Goal: Task Accomplishment & Management: Manage account settings

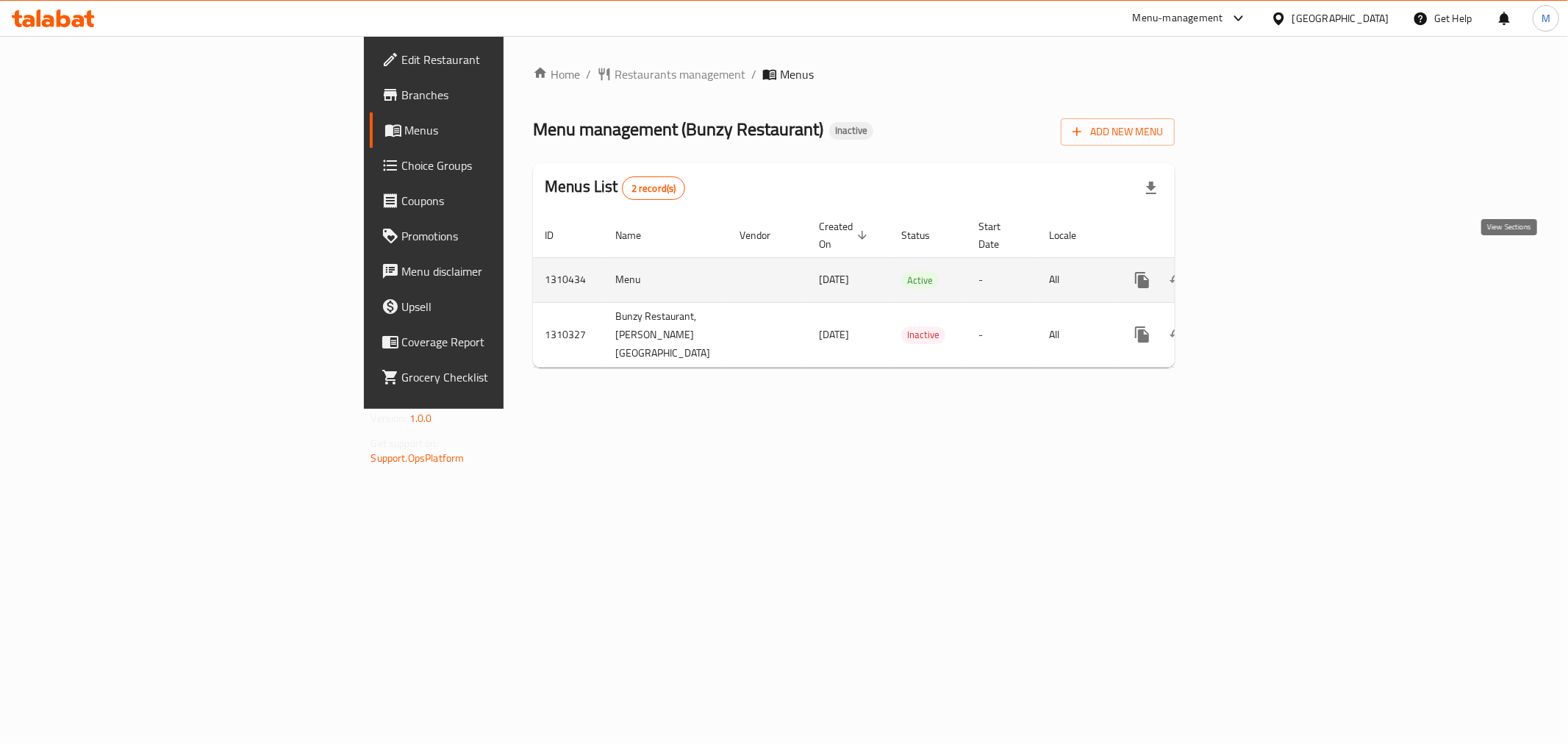
click at [1258, 272] on icon "enhanced table" at bounding box center [1248, 280] width 17 height 17
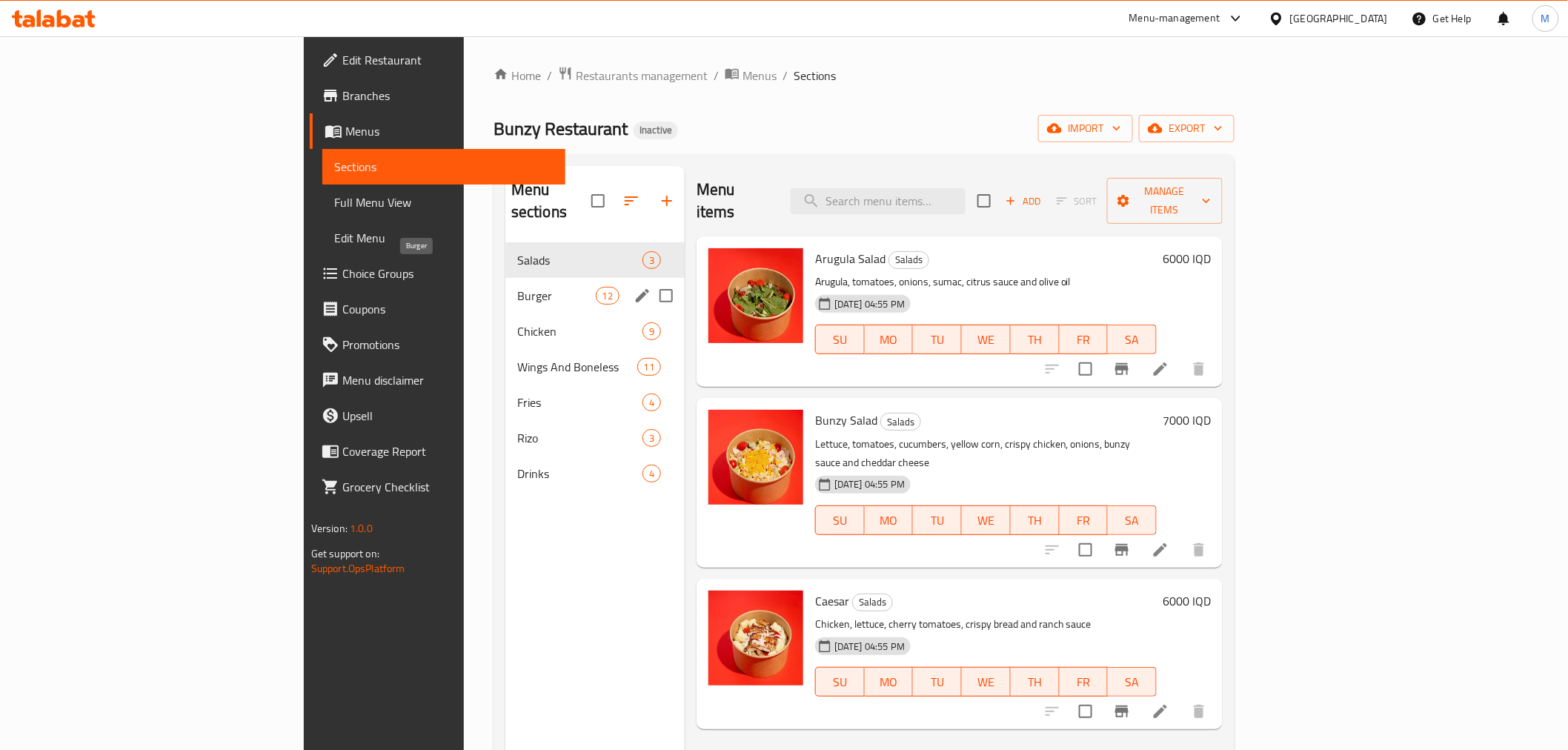
click at [518, 286] on span "Burger" at bounding box center [557, 295] width 78 height 17
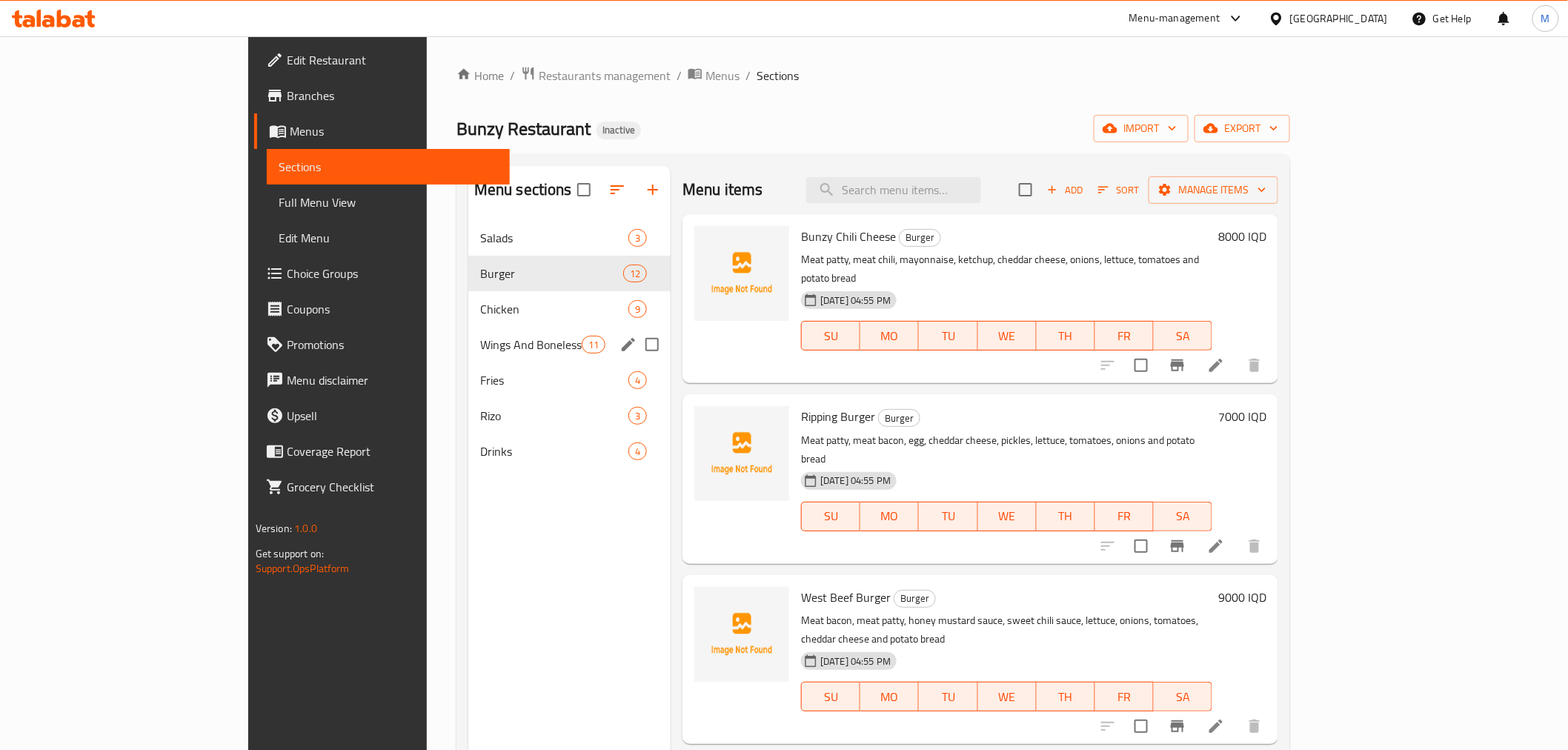
click at [480, 308] on span "Chicken" at bounding box center [554, 309] width 148 height 17
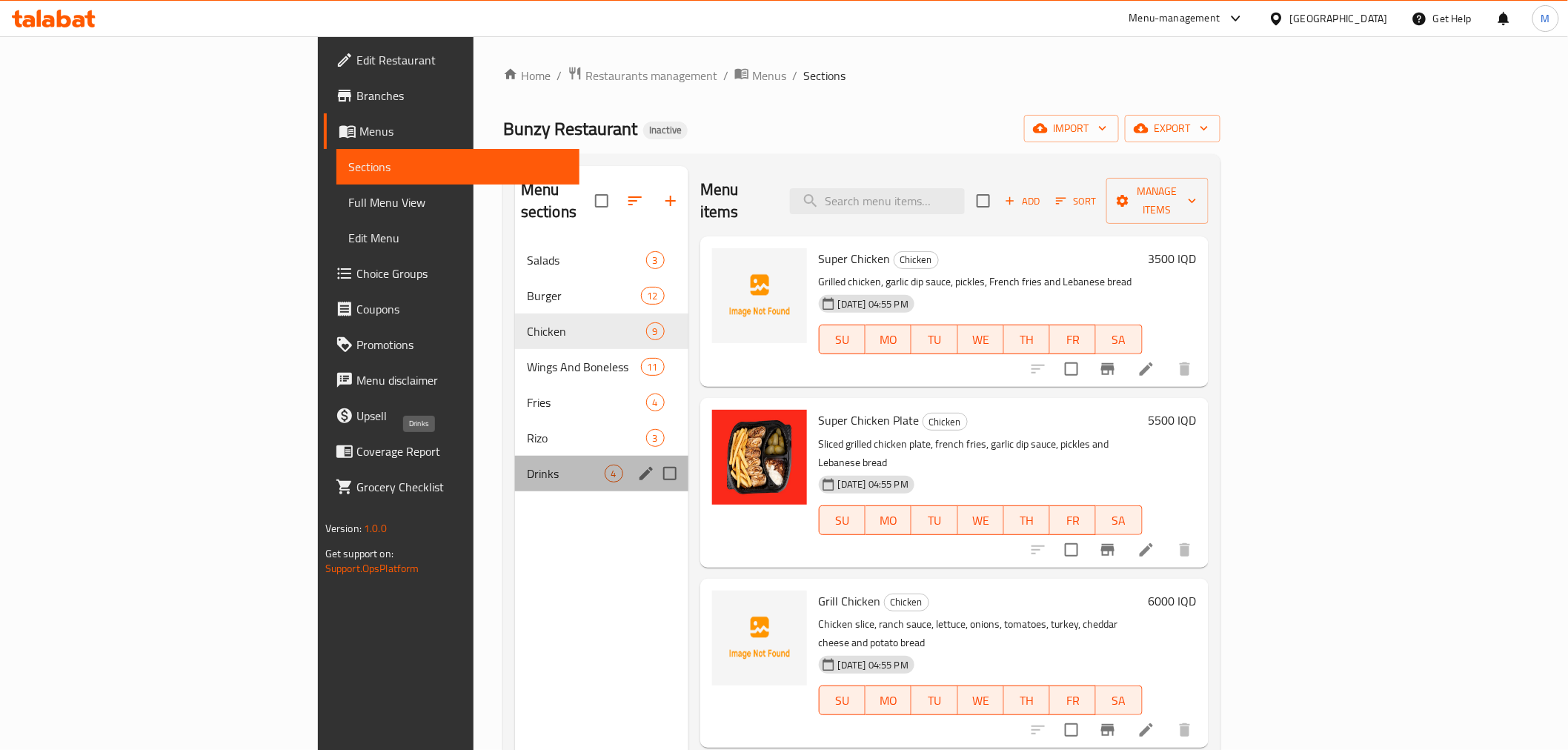
click at [527, 465] on span "Drinks" at bounding box center [565, 473] width 77 height 17
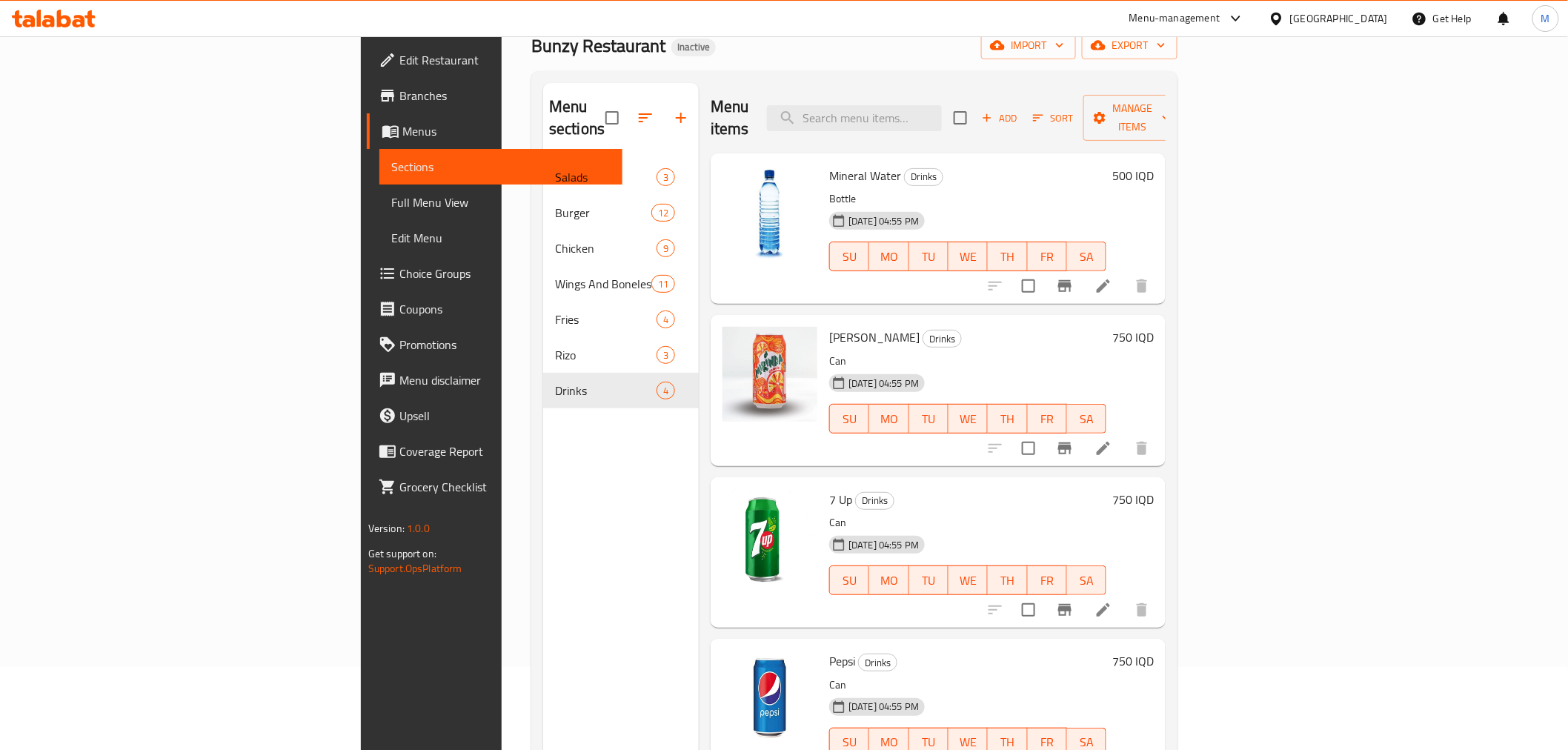
scroll to position [207, 0]
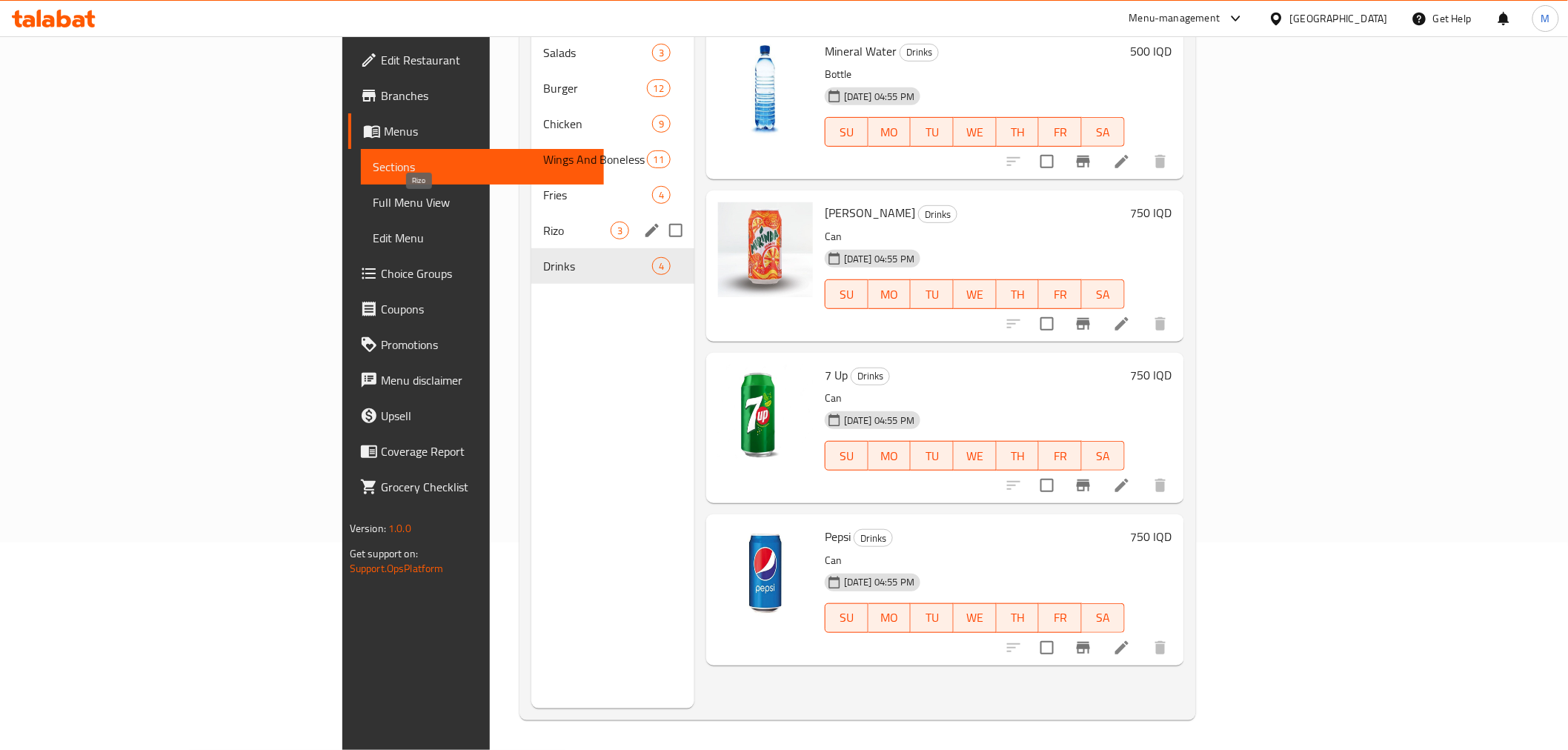
click at [531, 213] on div "Rizo 3" at bounding box center [613, 230] width 163 height 36
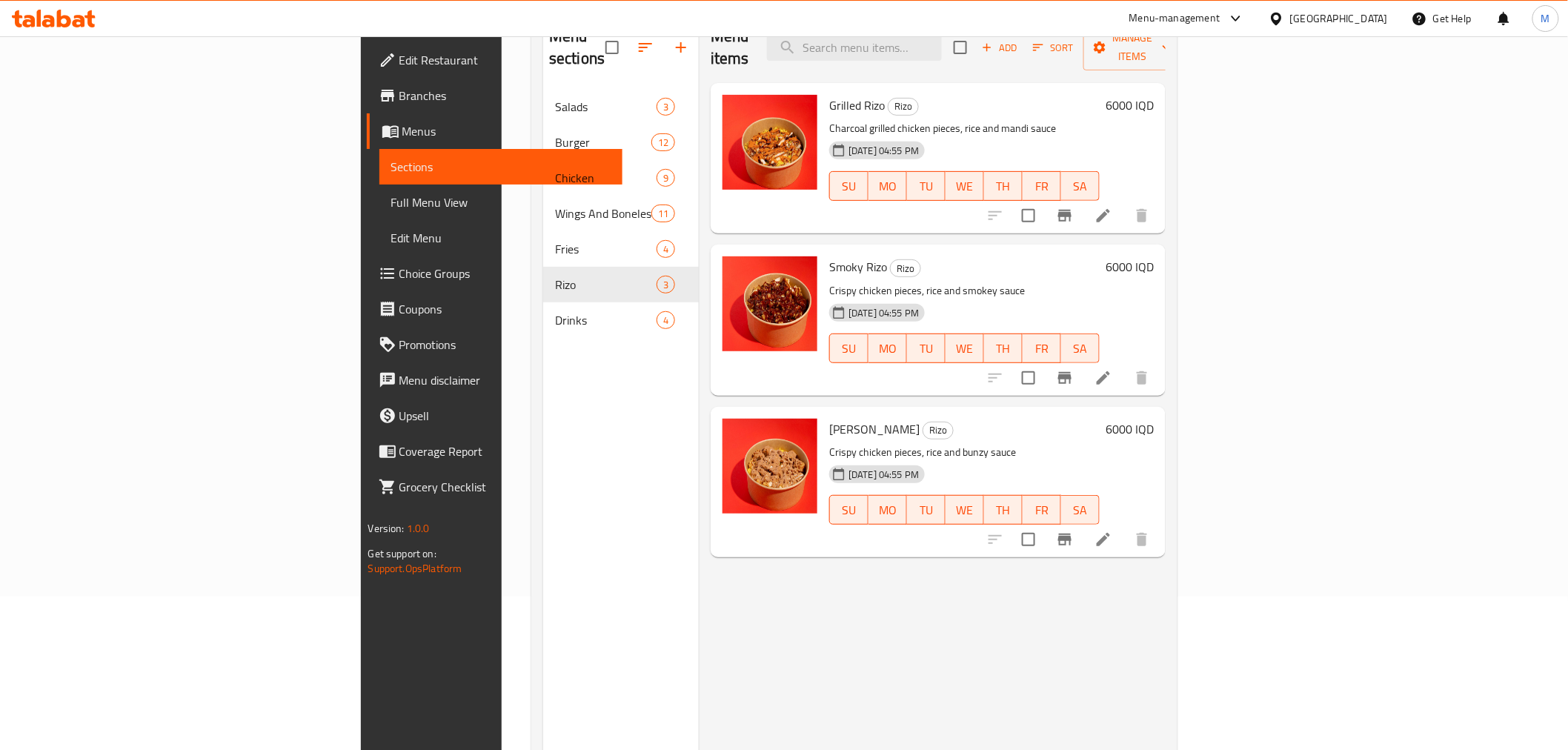
scroll to position [125, 0]
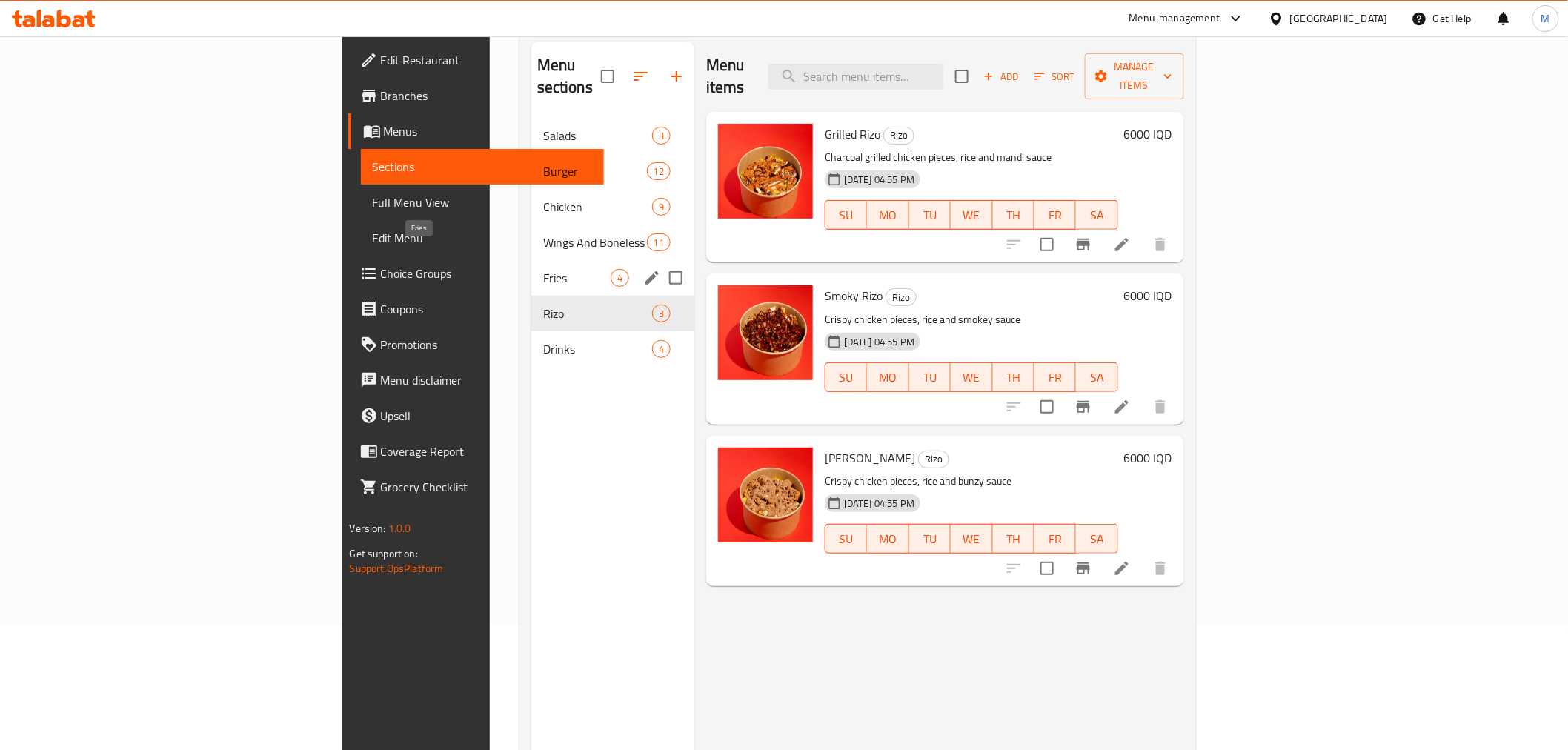
click at [543, 269] on span "Fries" at bounding box center [577, 278] width 68 height 17
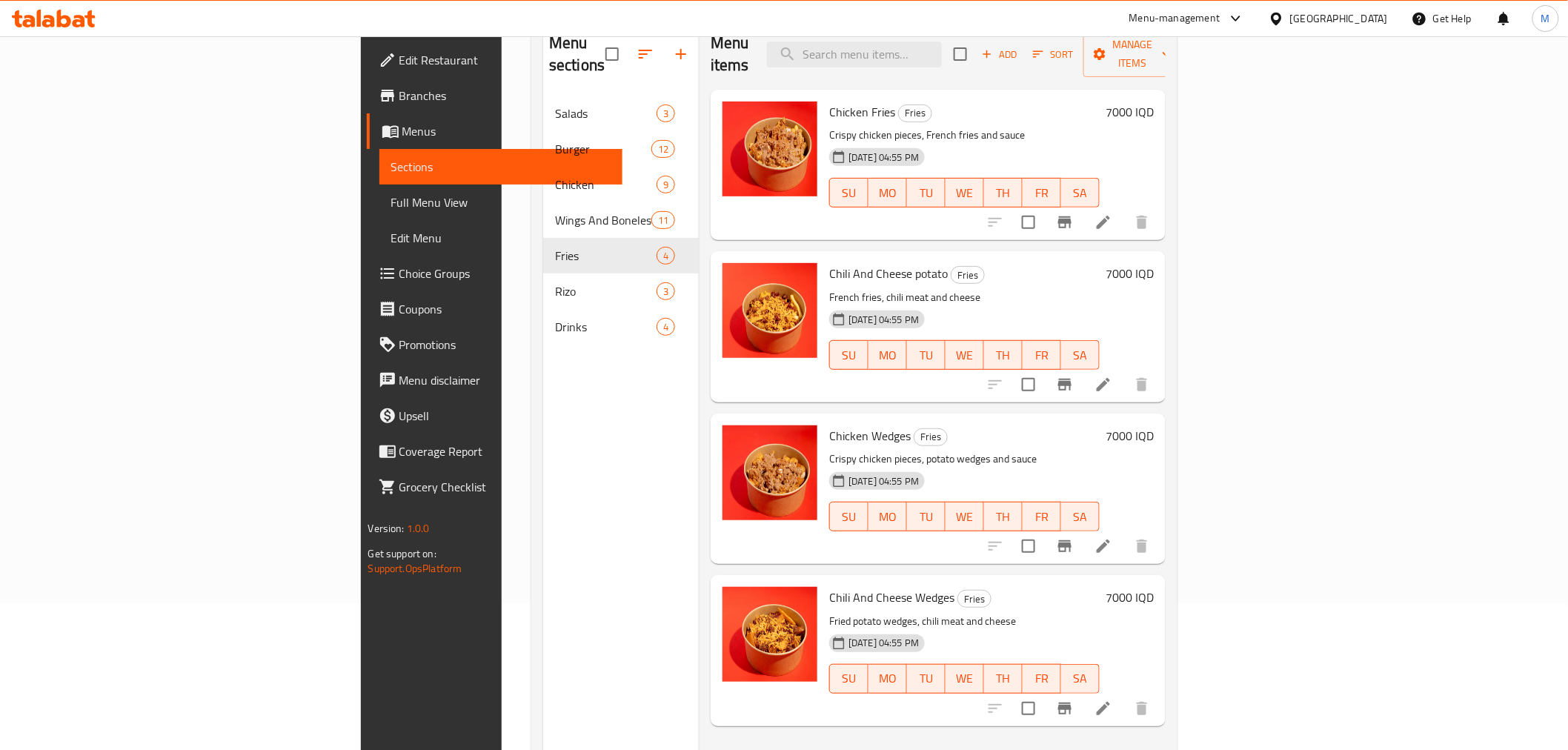
scroll to position [43, 0]
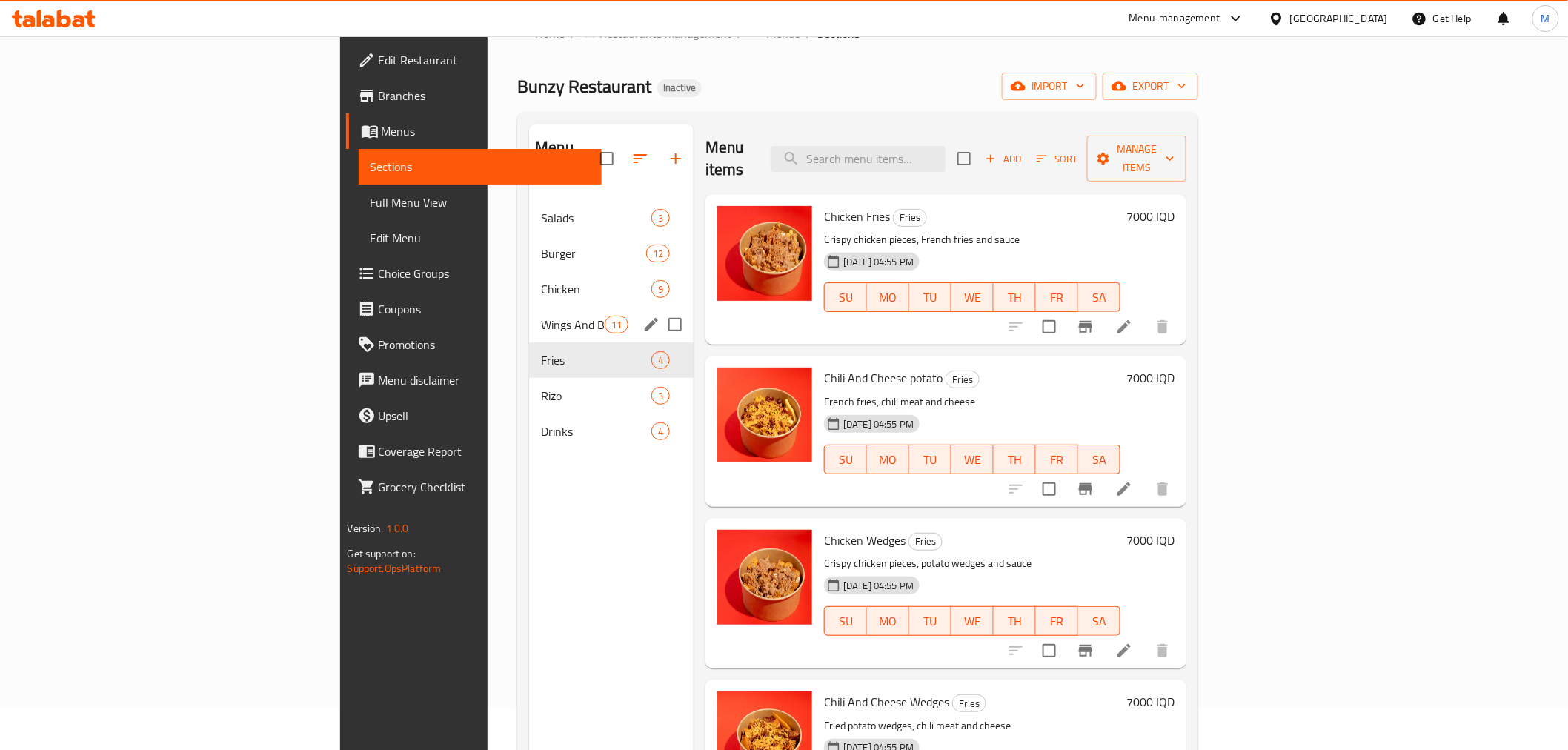
click at [541, 315] on span "Wings And Boneless" at bounding box center [572, 324] width 63 height 17
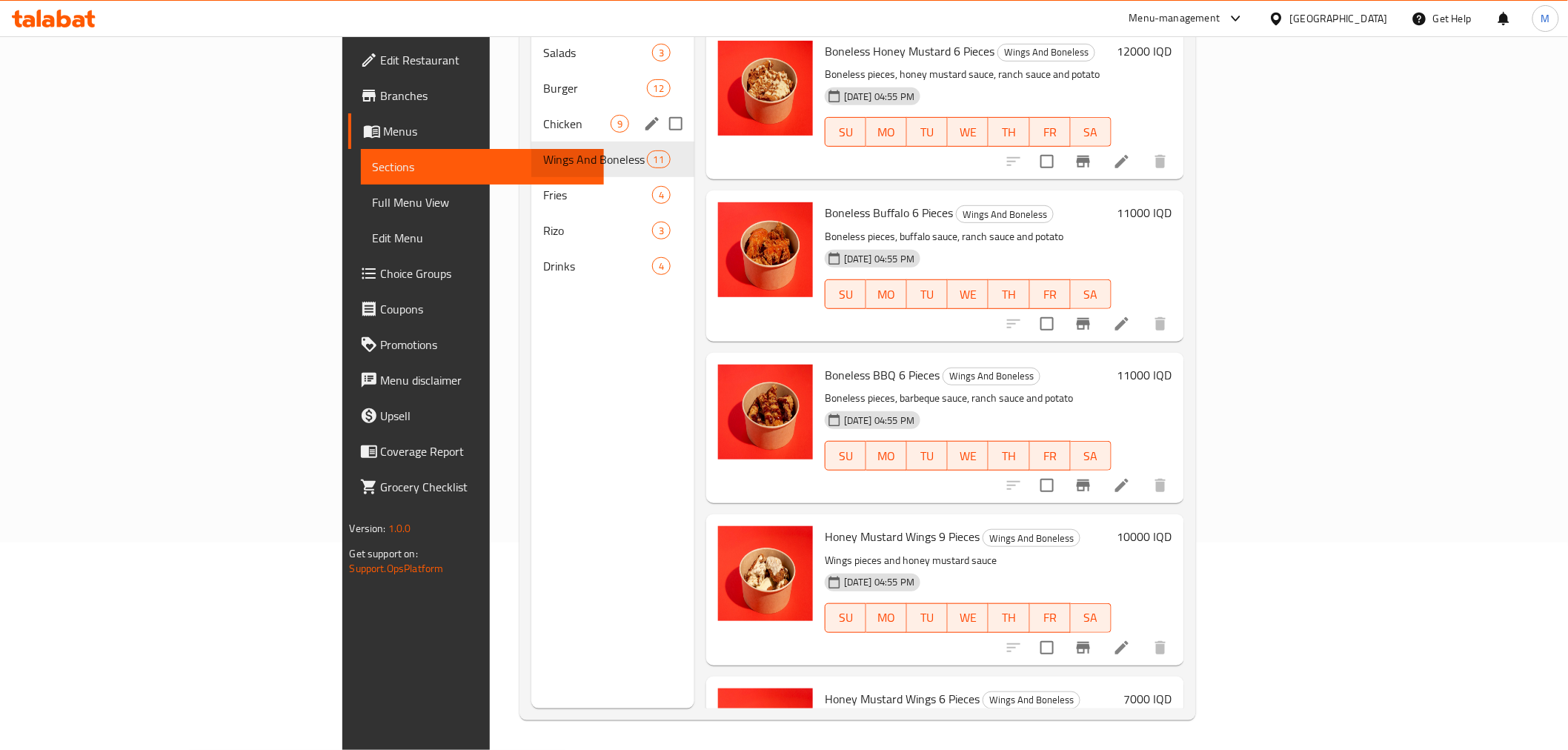
click at [543, 115] on span "Chicken" at bounding box center [577, 124] width 68 height 17
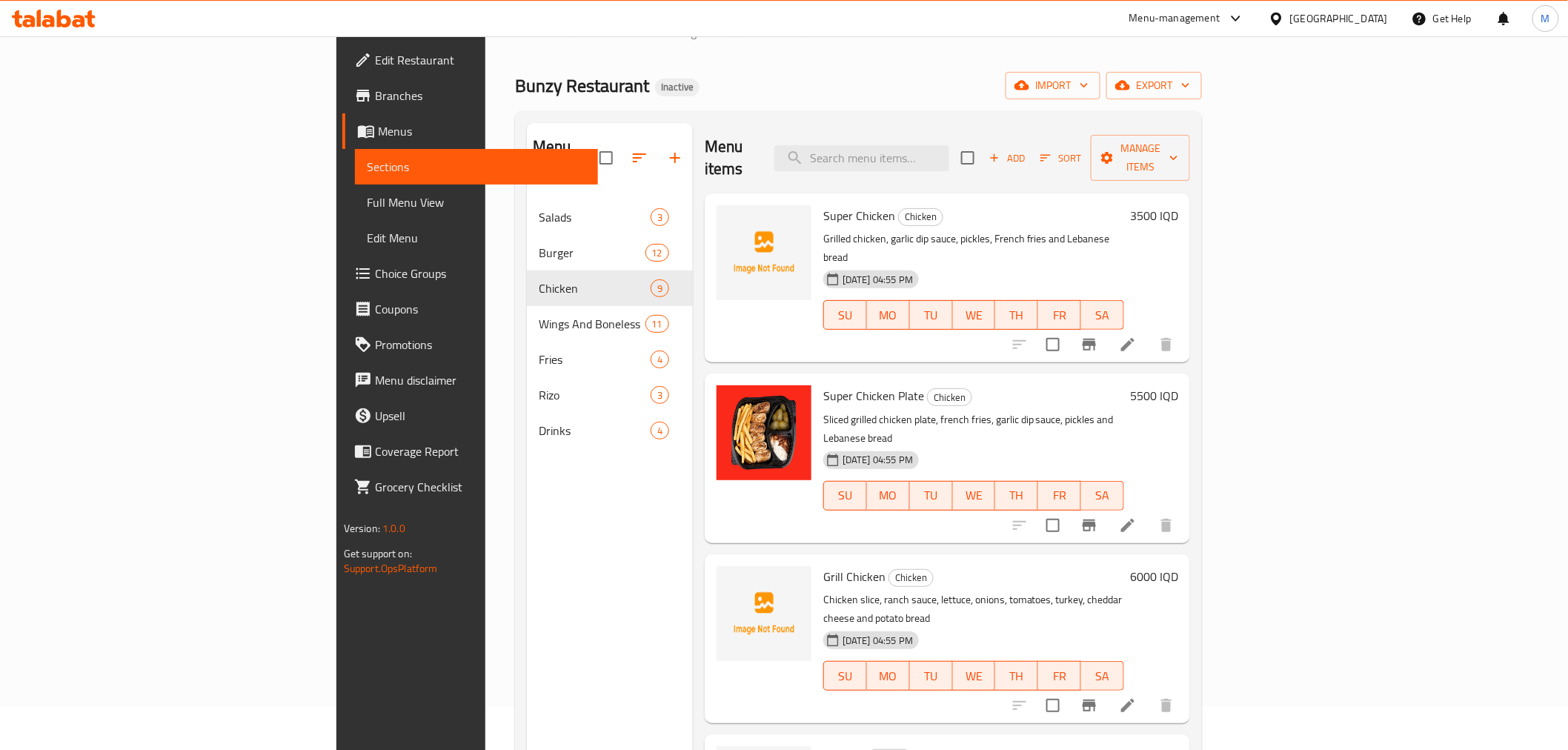
scroll to position [43, 0]
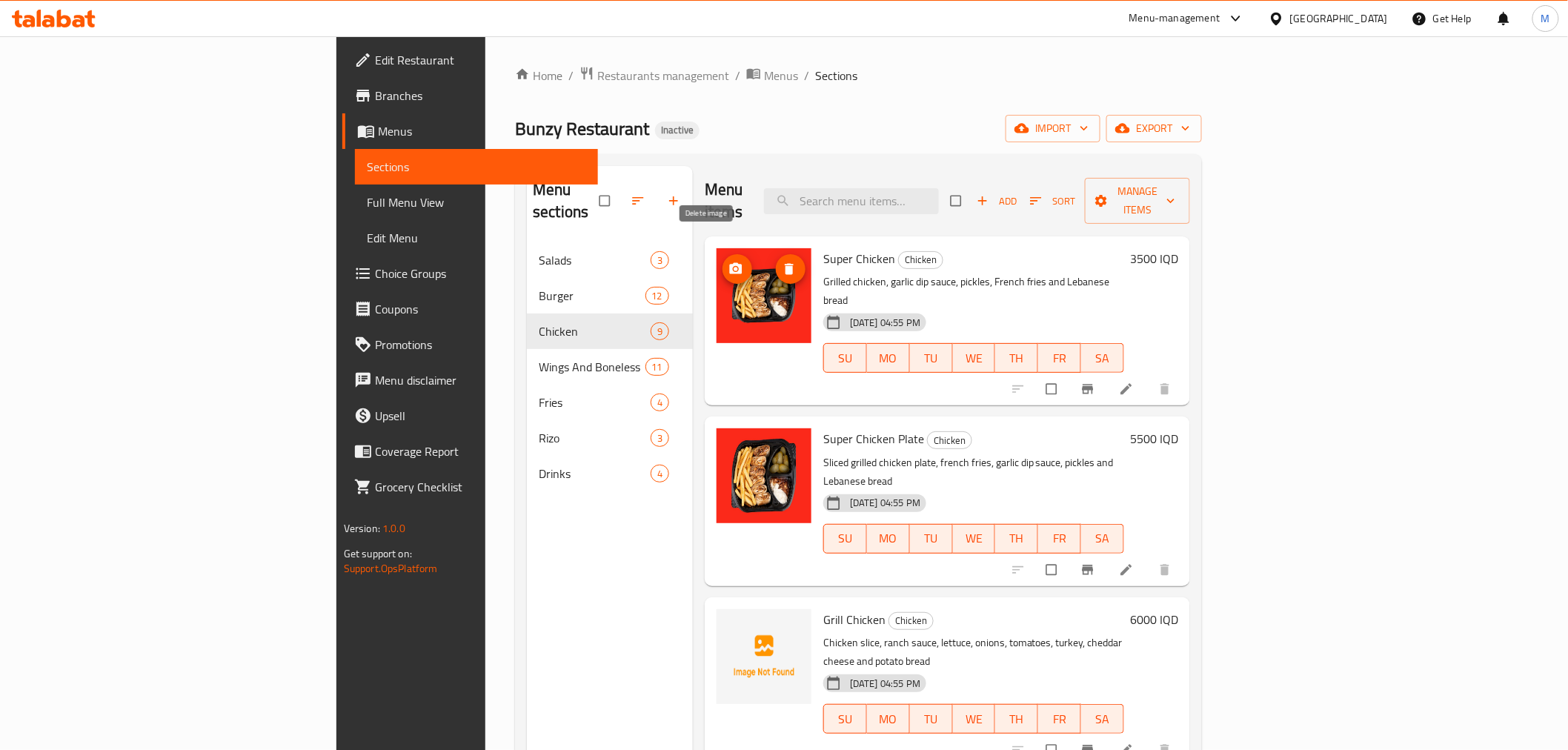
click at [782, 261] on icon "delete image" at bounding box center [789, 268] width 15 height 15
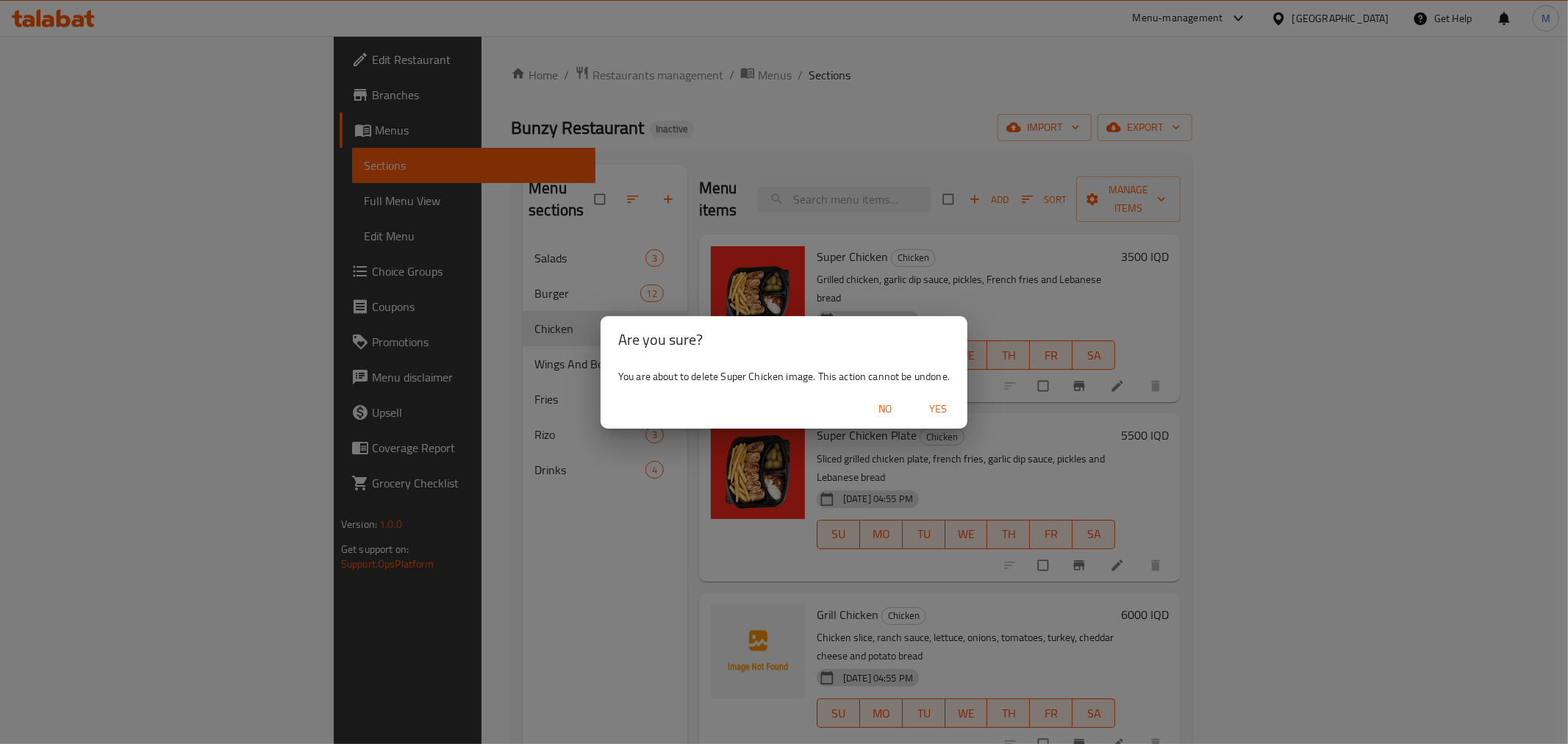
click at [950, 410] on span "Yes" at bounding box center [938, 409] width 36 height 18
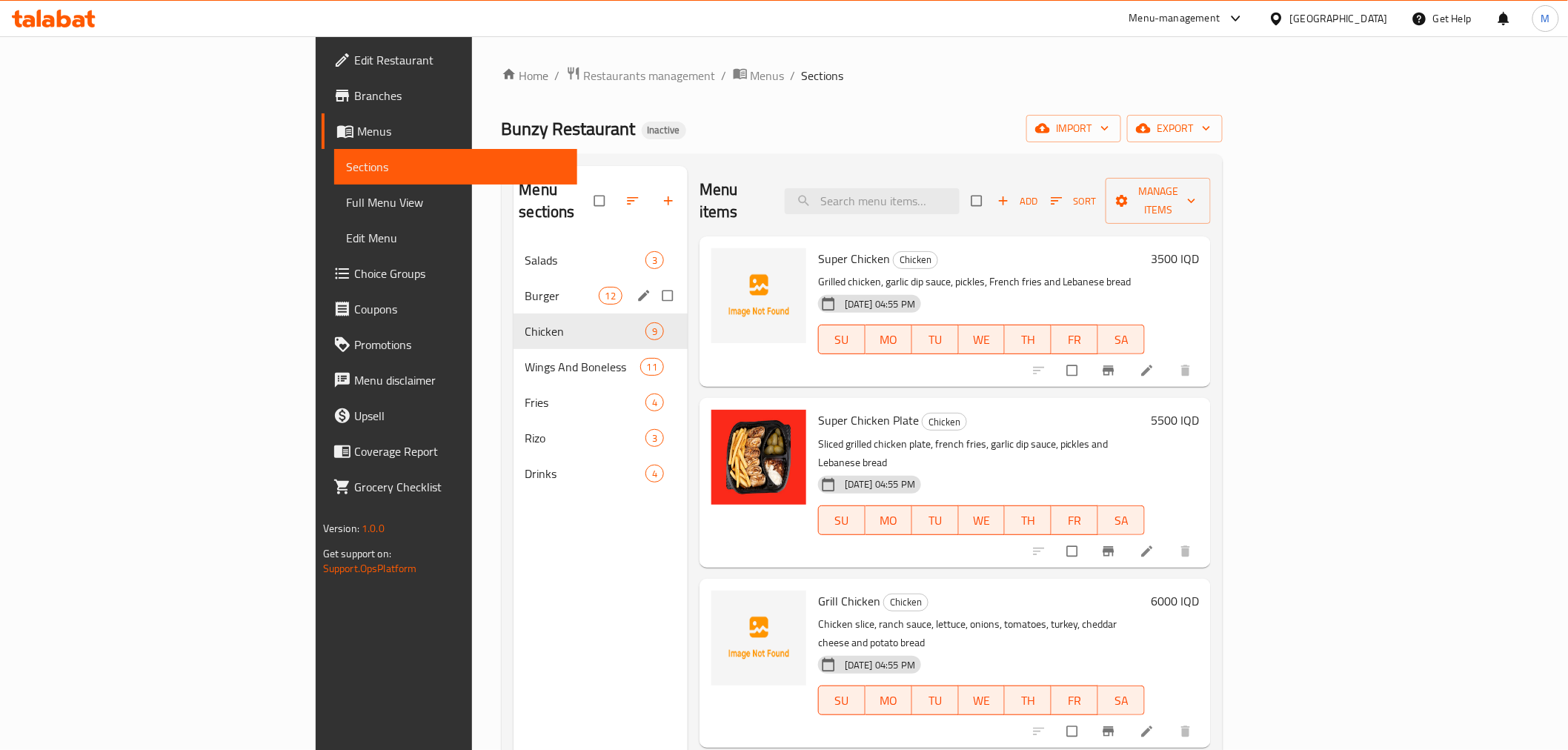
click at [514, 278] on div "Burger 12" at bounding box center [601, 295] width 174 height 36
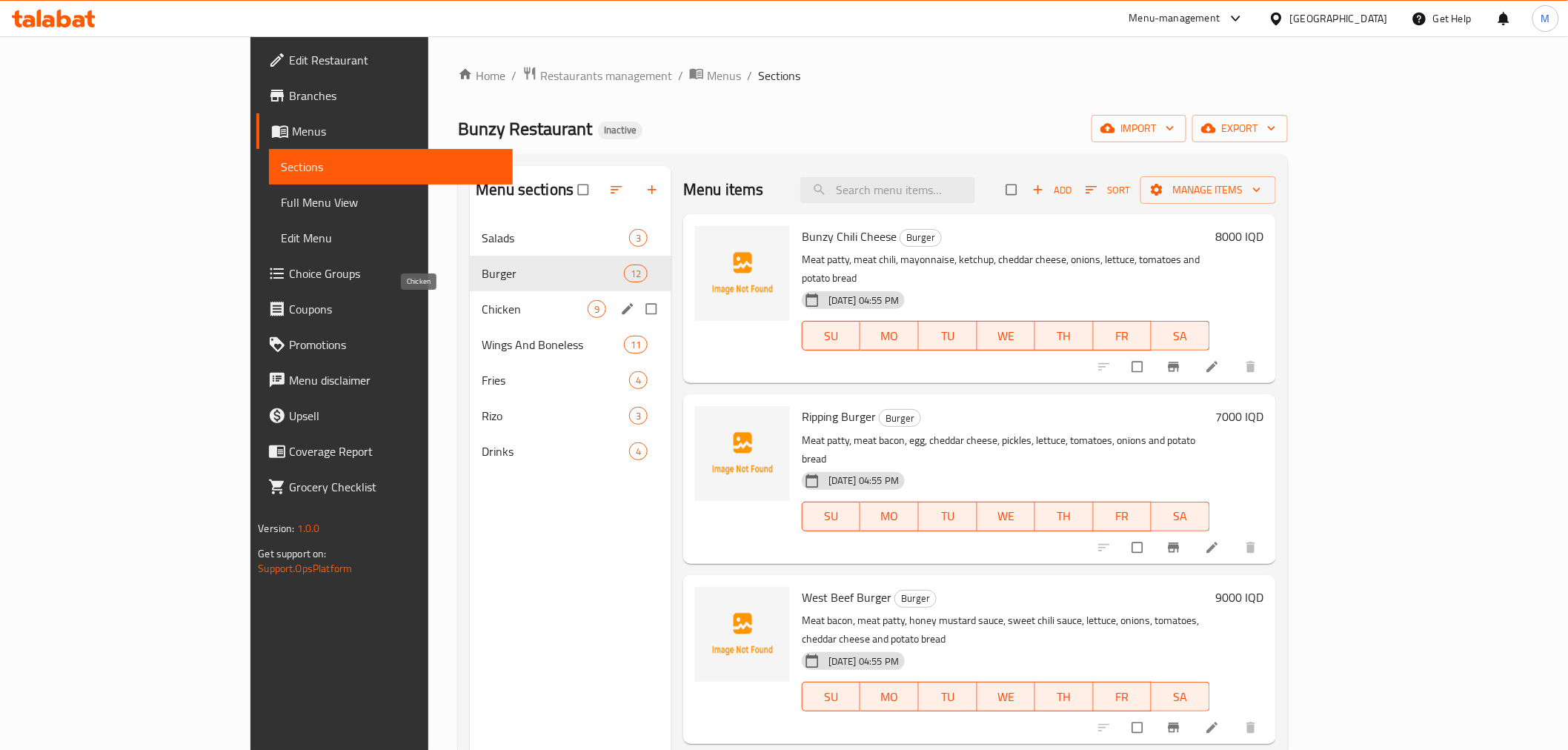
click at [482, 312] on span "Chicken" at bounding box center [535, 309] width 106 height 17
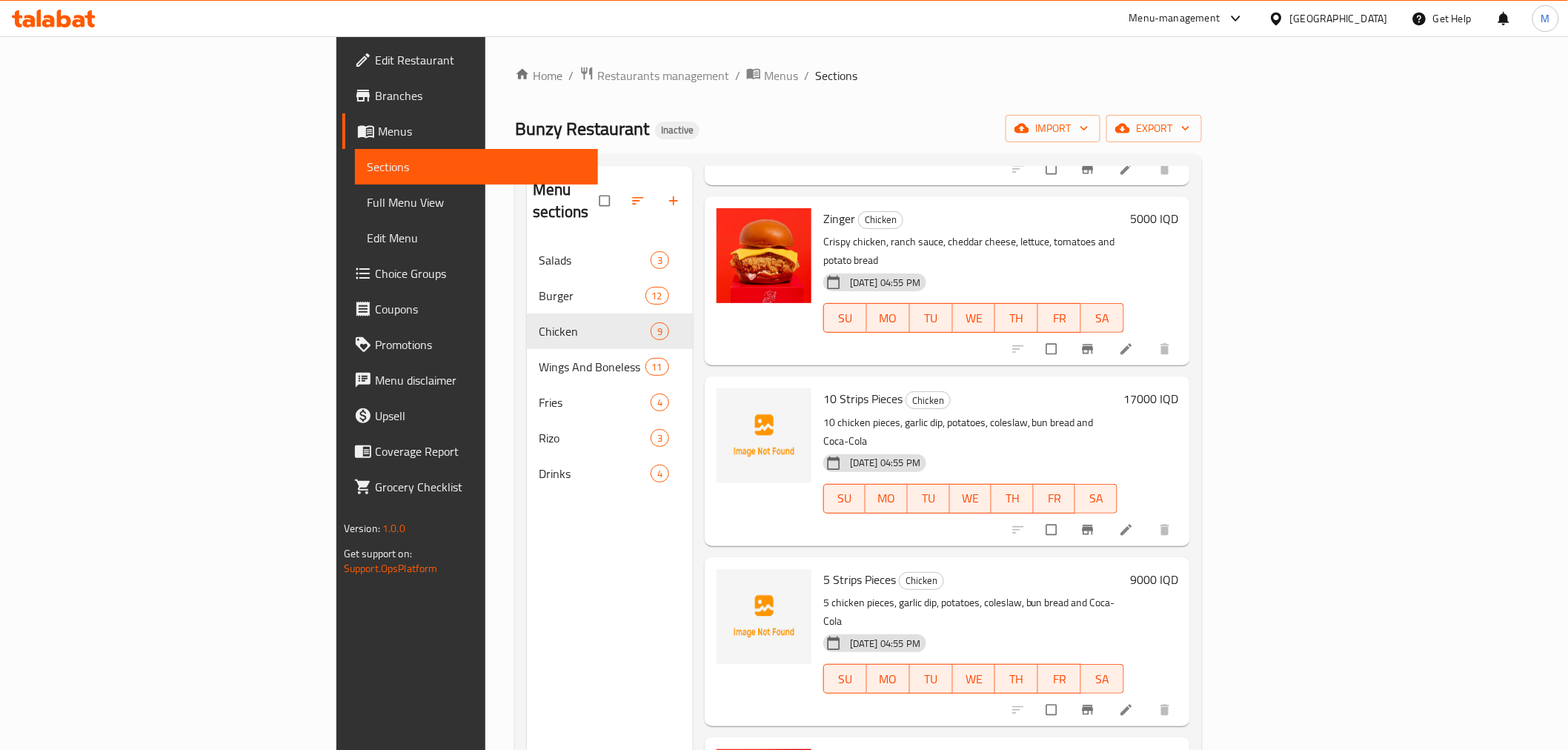
scroll to position [82, 0]
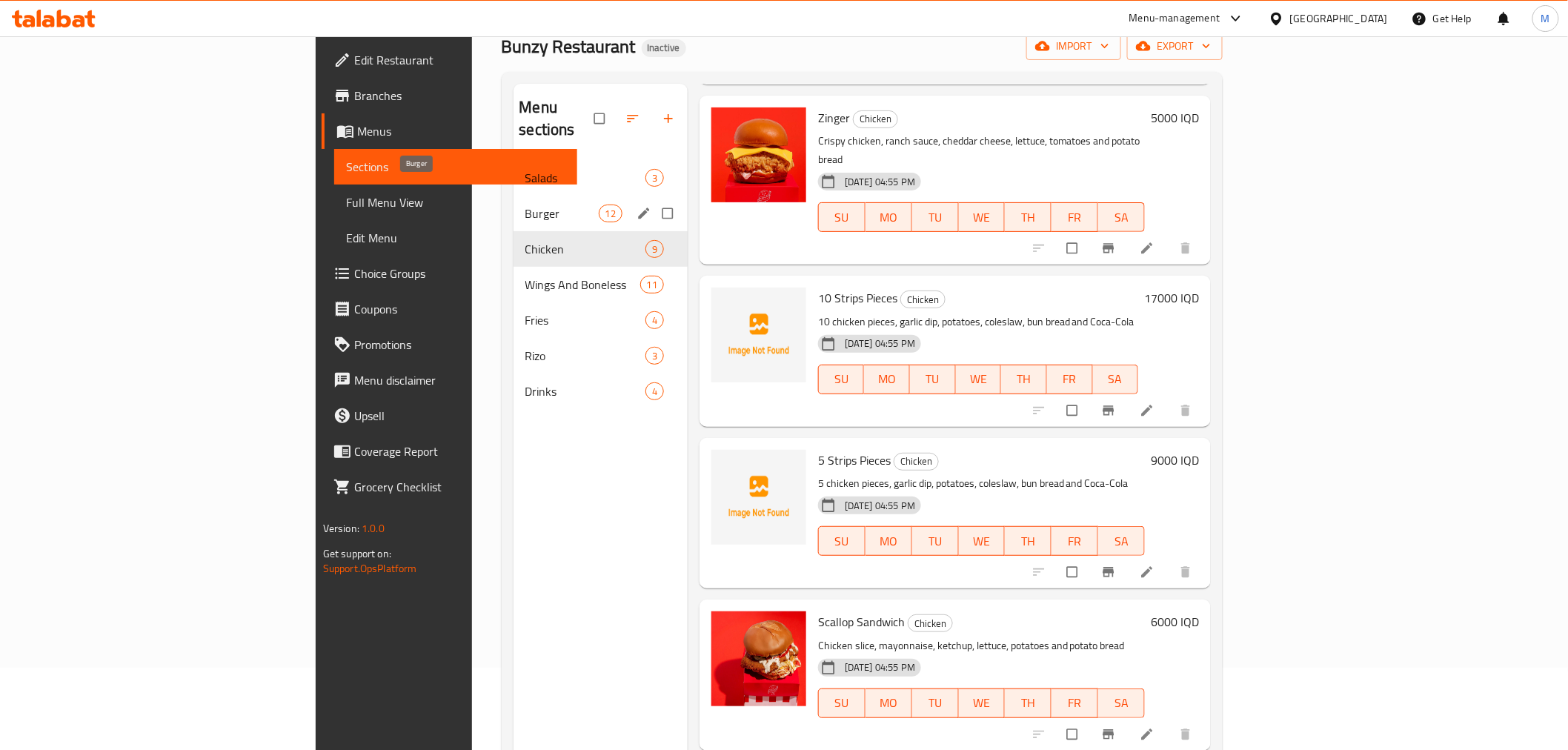
click at [526, 204] on span "Burger" at bounding box center [562, 213] width 74 height 17
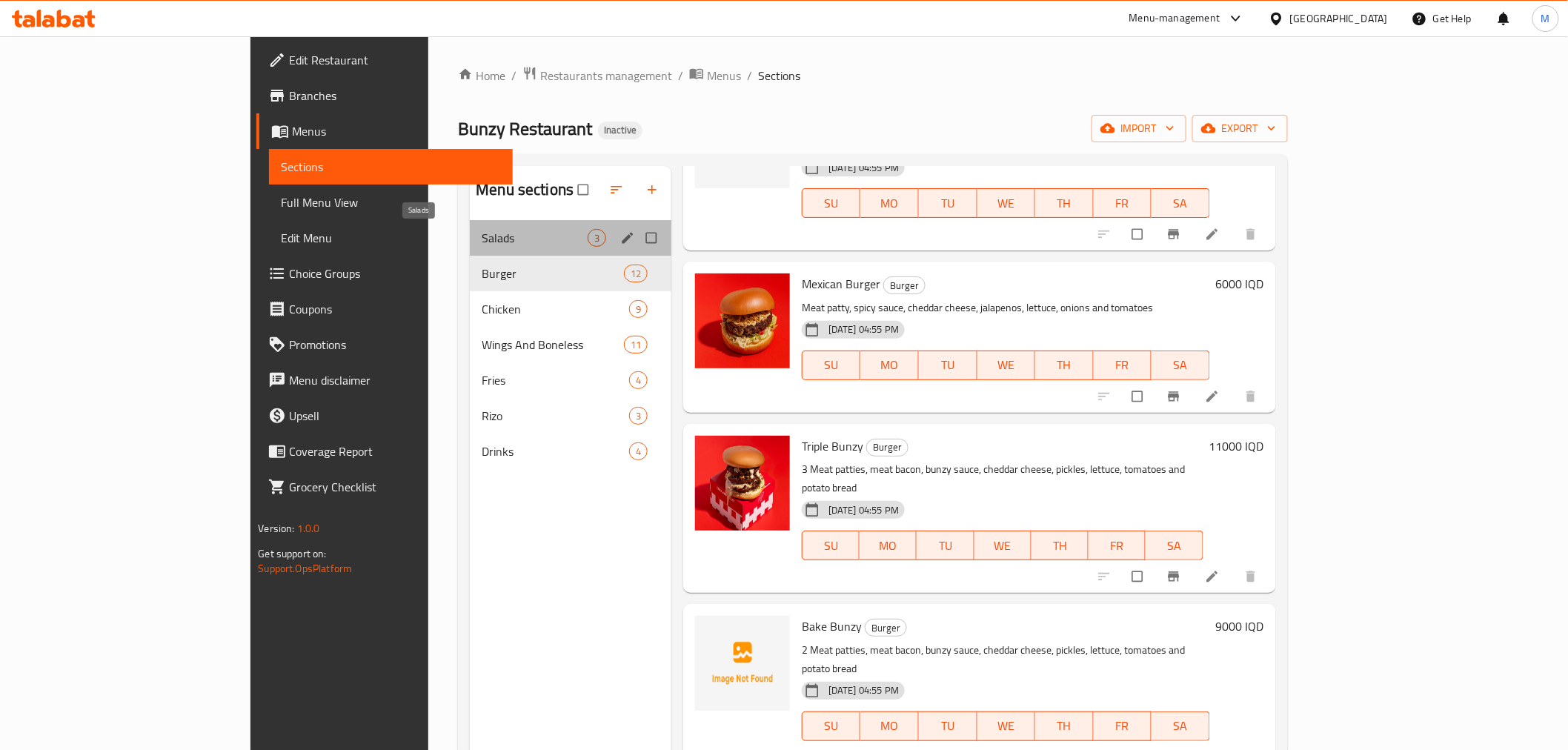
click at [482, 239] on span "Salads" at bounding box center [535, 238] width 106 height 17
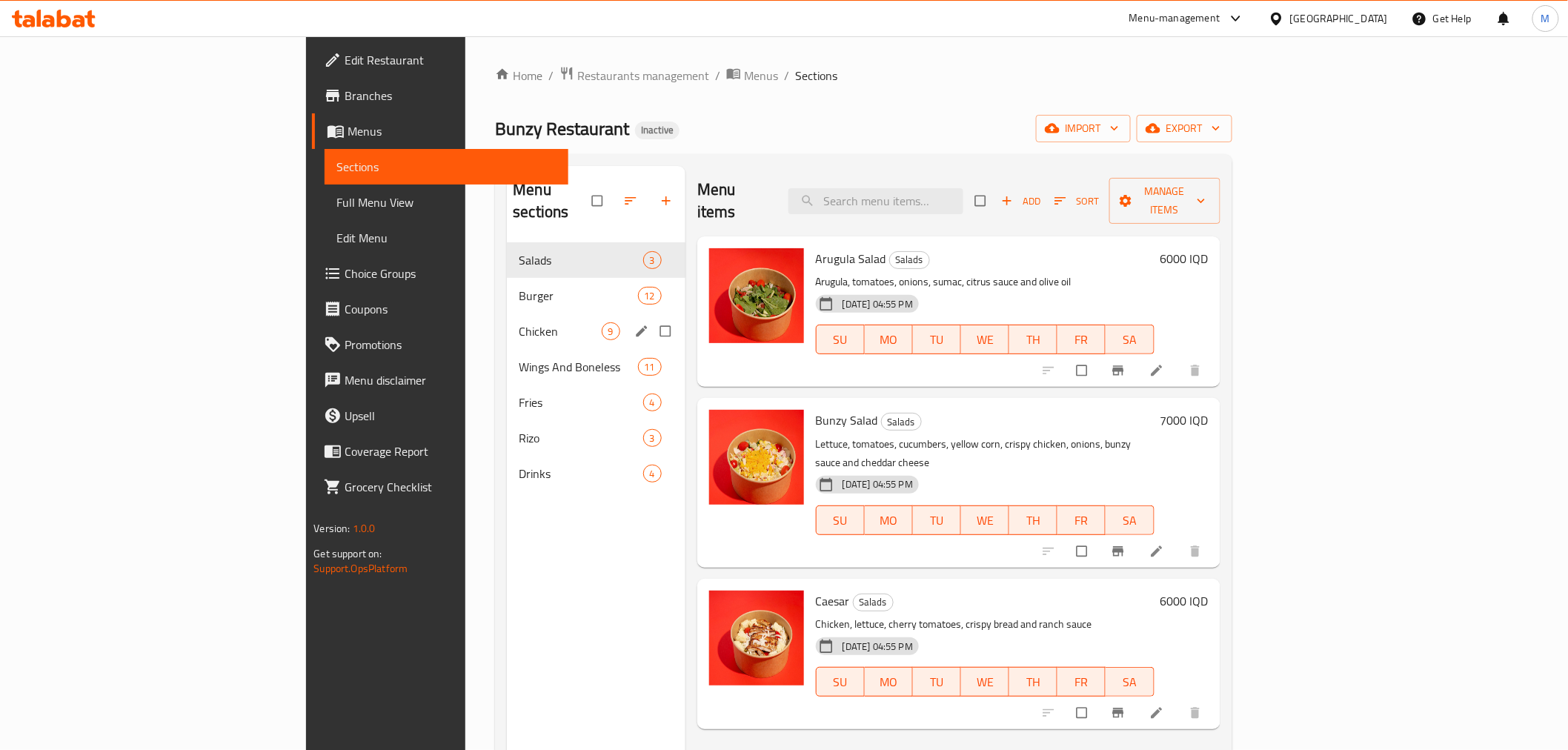
click at [507, 286] on div "Burger 12" at bounding box center [596, 295] width 179 height 36
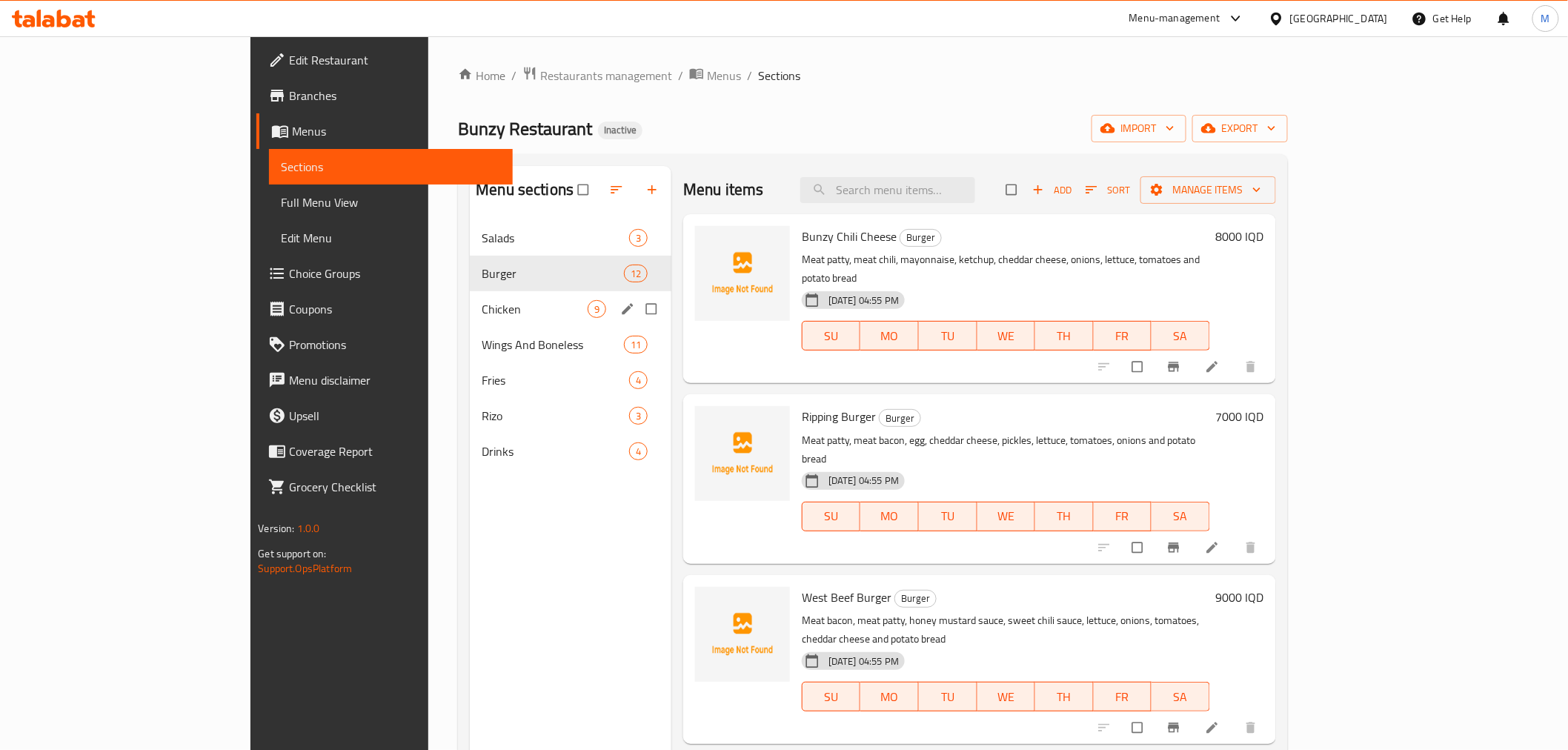
click at [490, 309] on span "Chicken" at bounding box center [535, 309] width 106 height 17
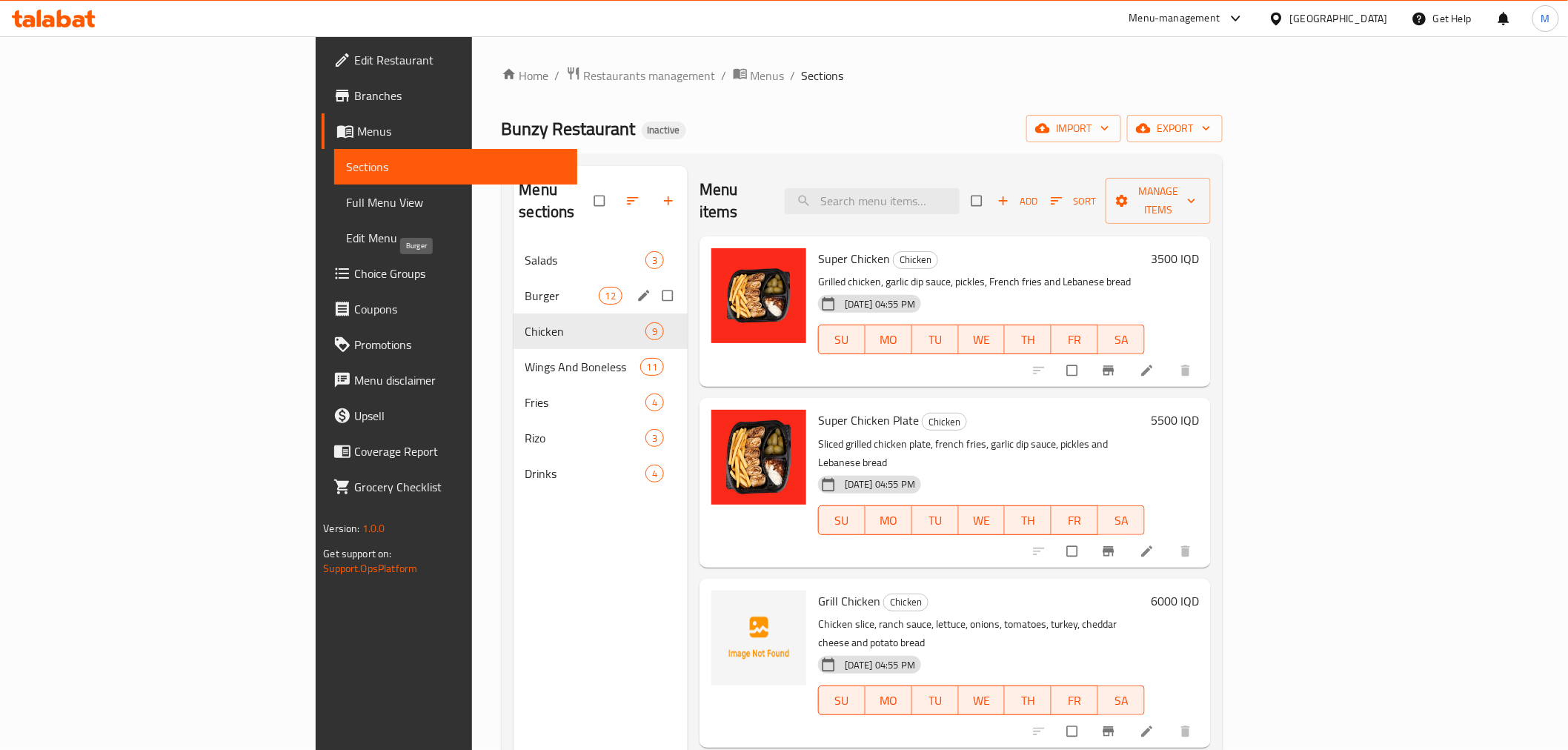
click at [514, 278] on div "Burger 12" at bounding box center [601, 295] width 174 height 36
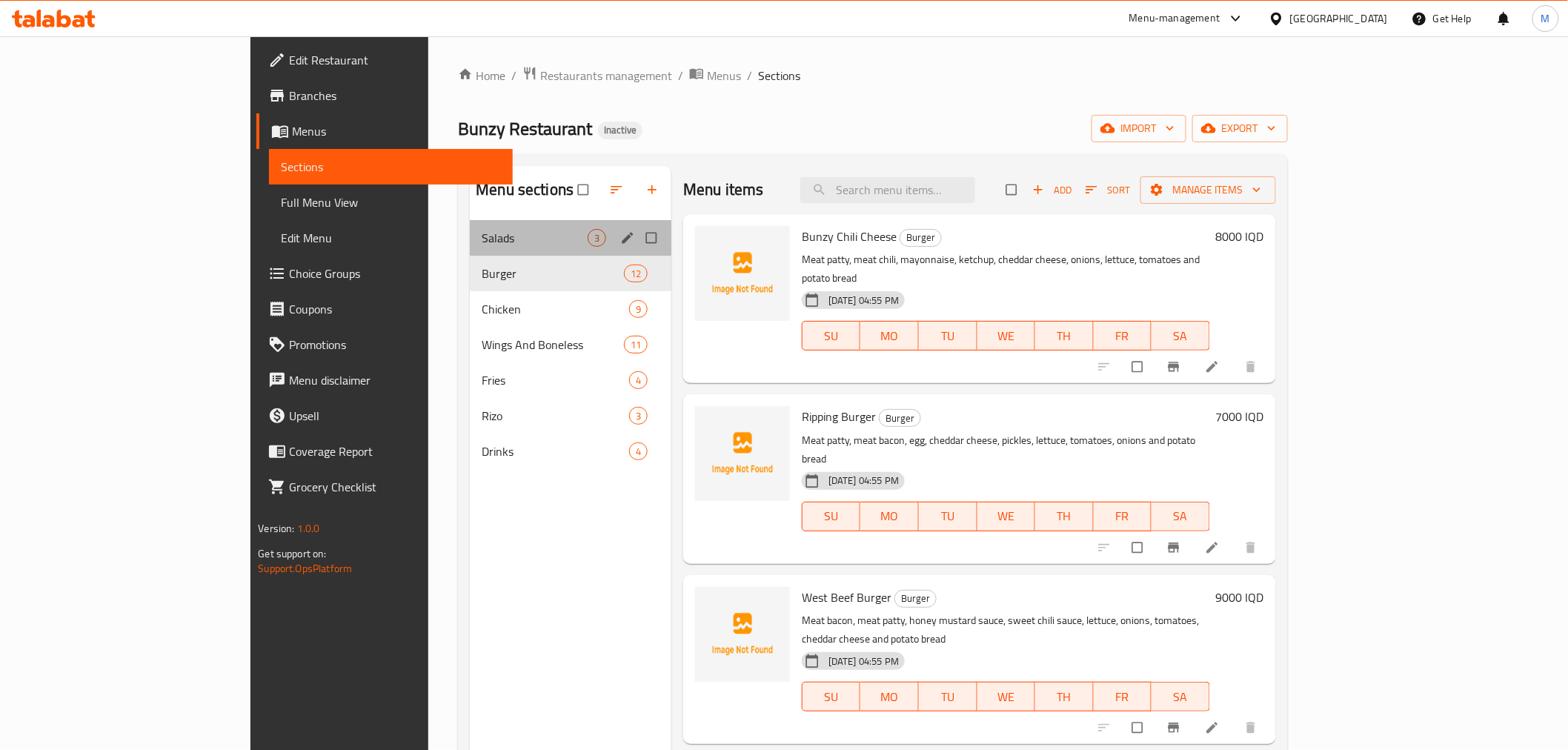
click at [476, 227] on div "Salads 3" at bounding box center [571, 237] width 201 height 36
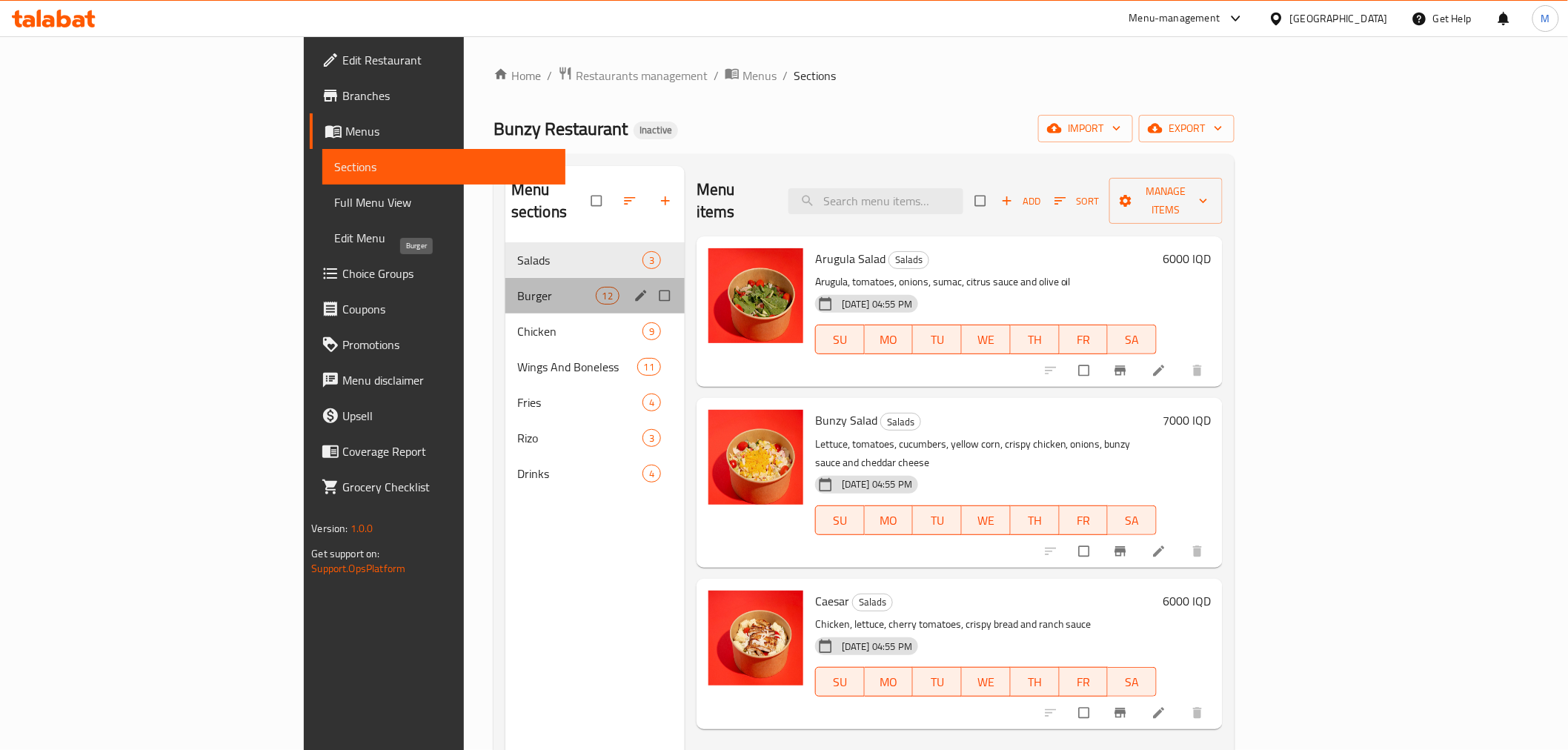
click at [518, 286] on span "Burger" at bounding box center [557, 295] width 78 height 17
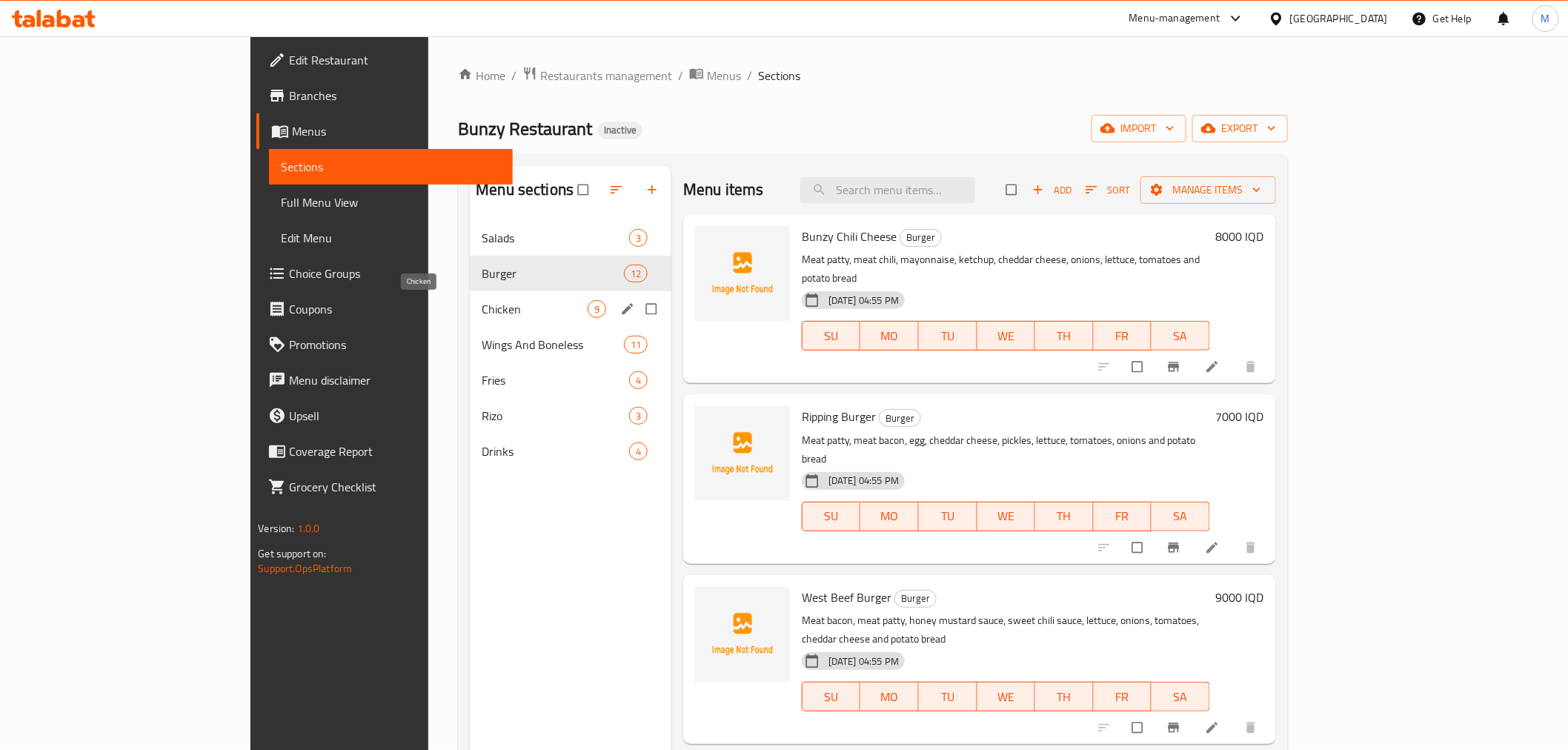
click at [496, 310] on span "Chicken" at bounding box center [535, 309] width 106 height 17
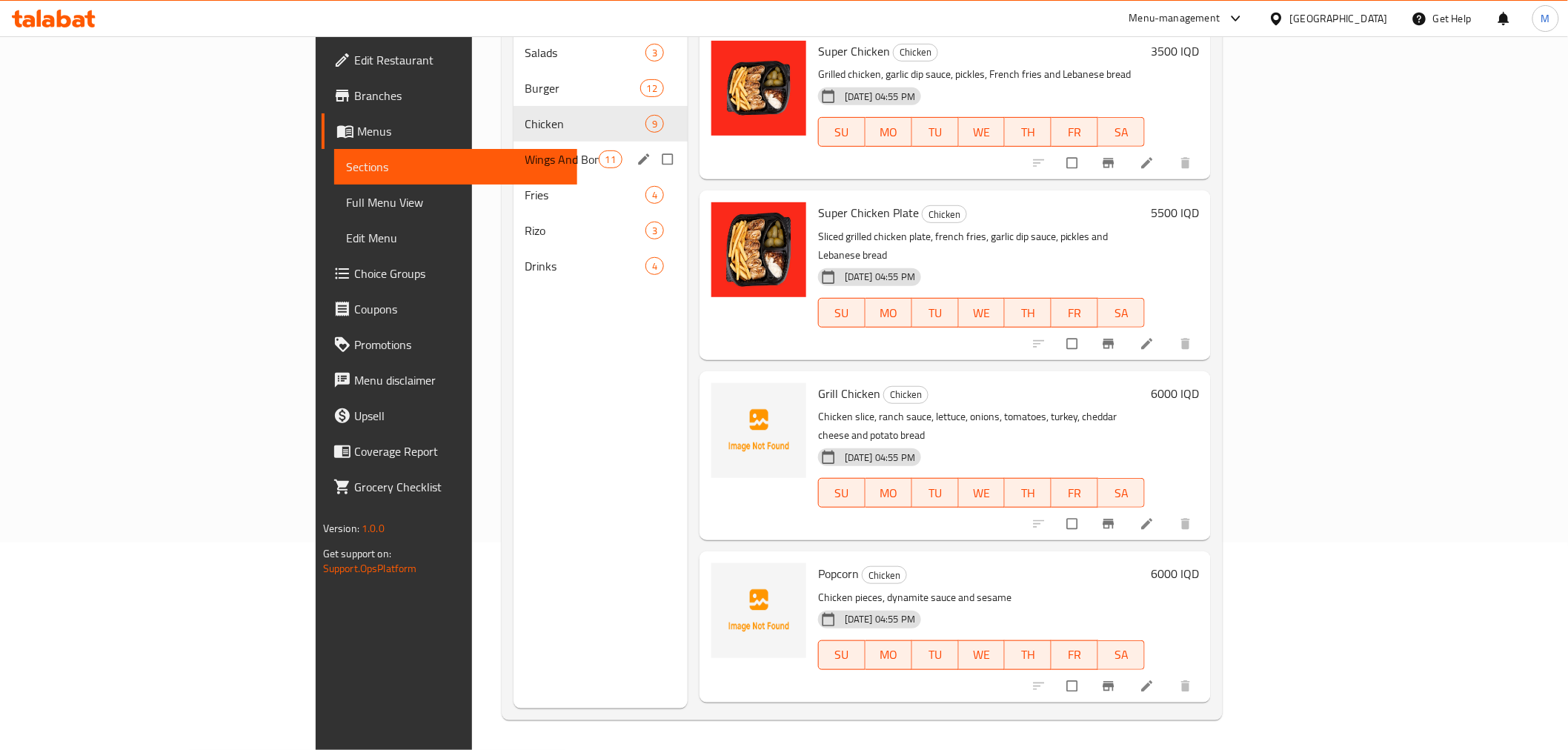
click at [514, 149] on div "Wings And Boneless 11" at bounding box center [601, 159] width 174 height 36
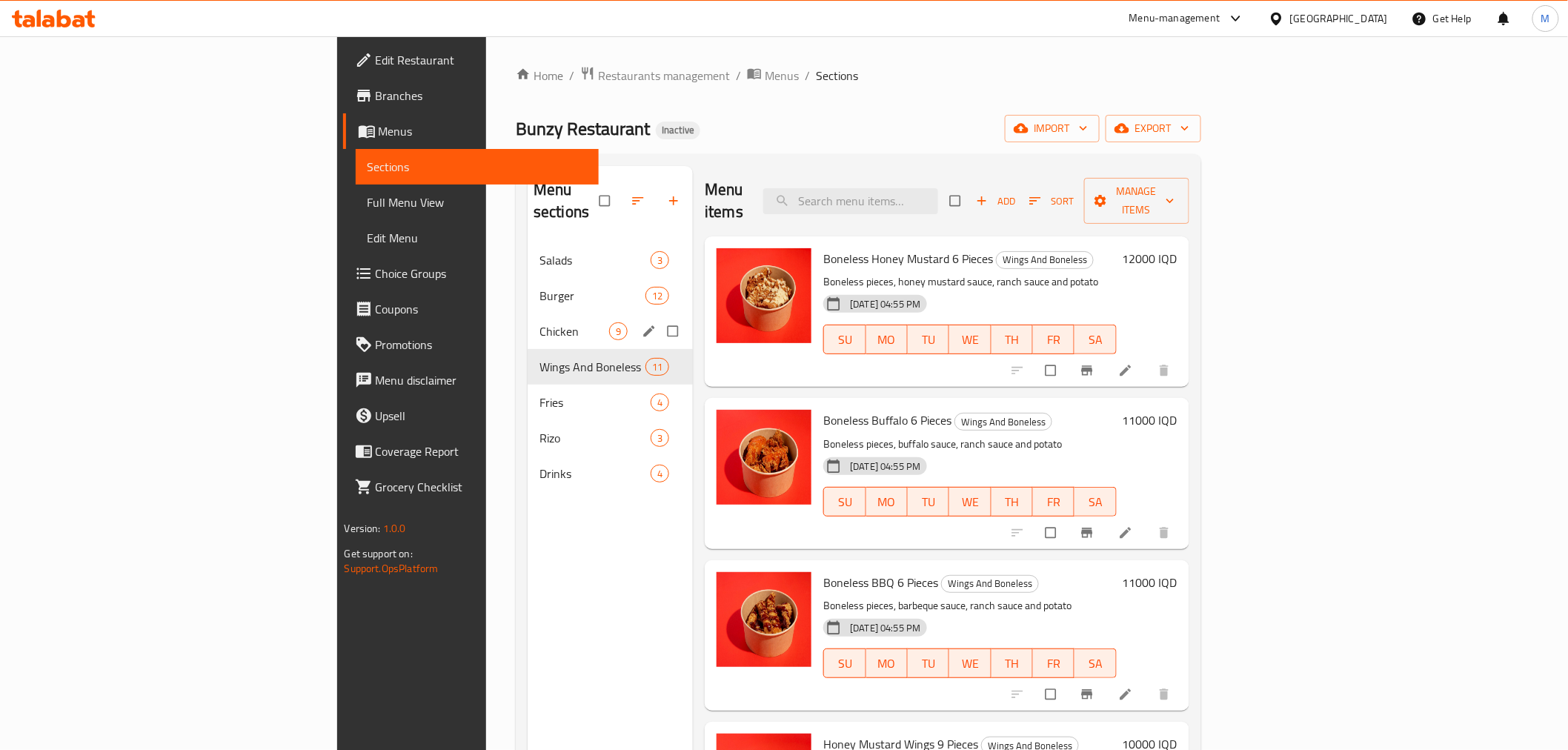
click at [540, 322] on span "Chicken" at bounding box center [575, 331] width 70 height 17
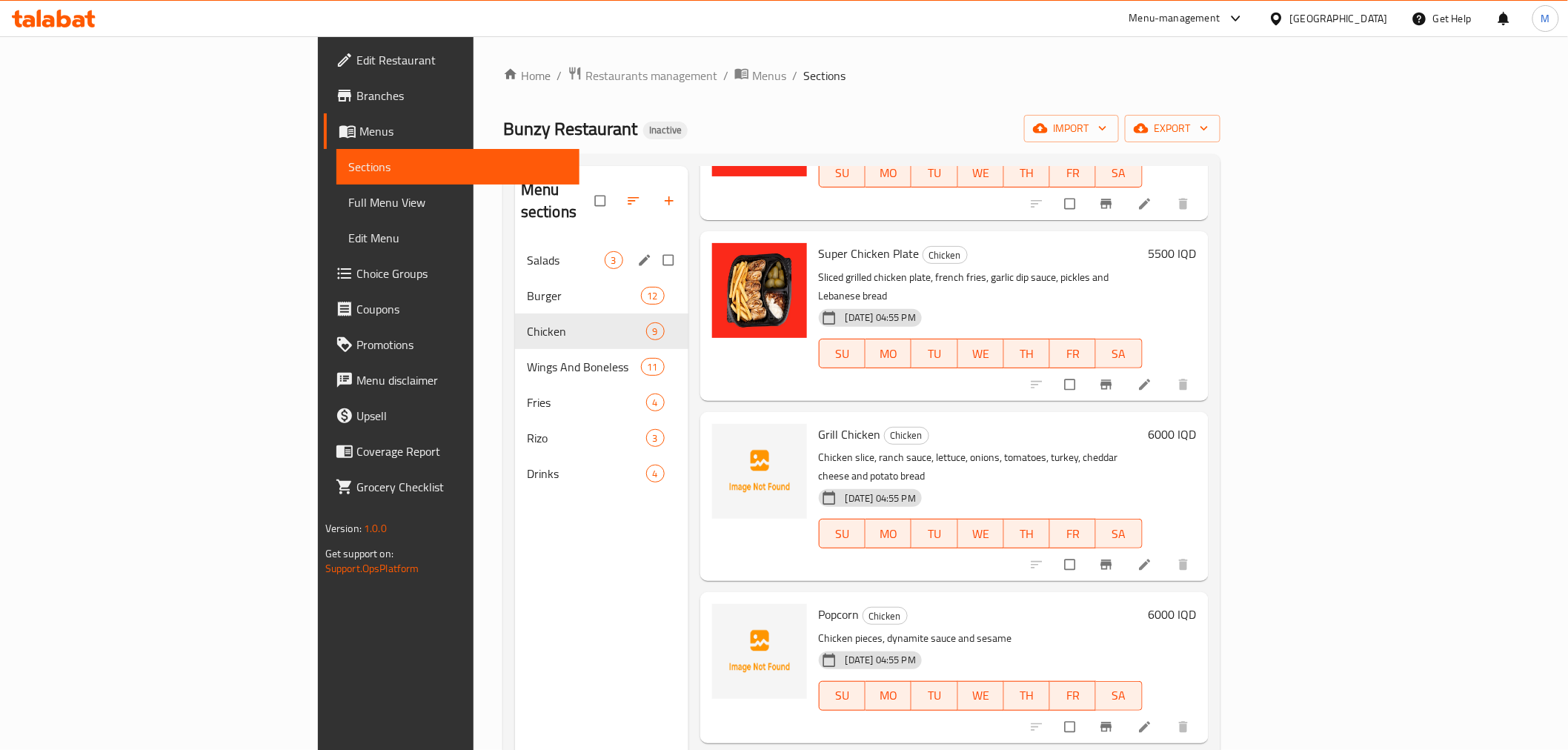
click at [515, 242] on div "Salads 3" at bounding box center [601, 259] width 173 height 36
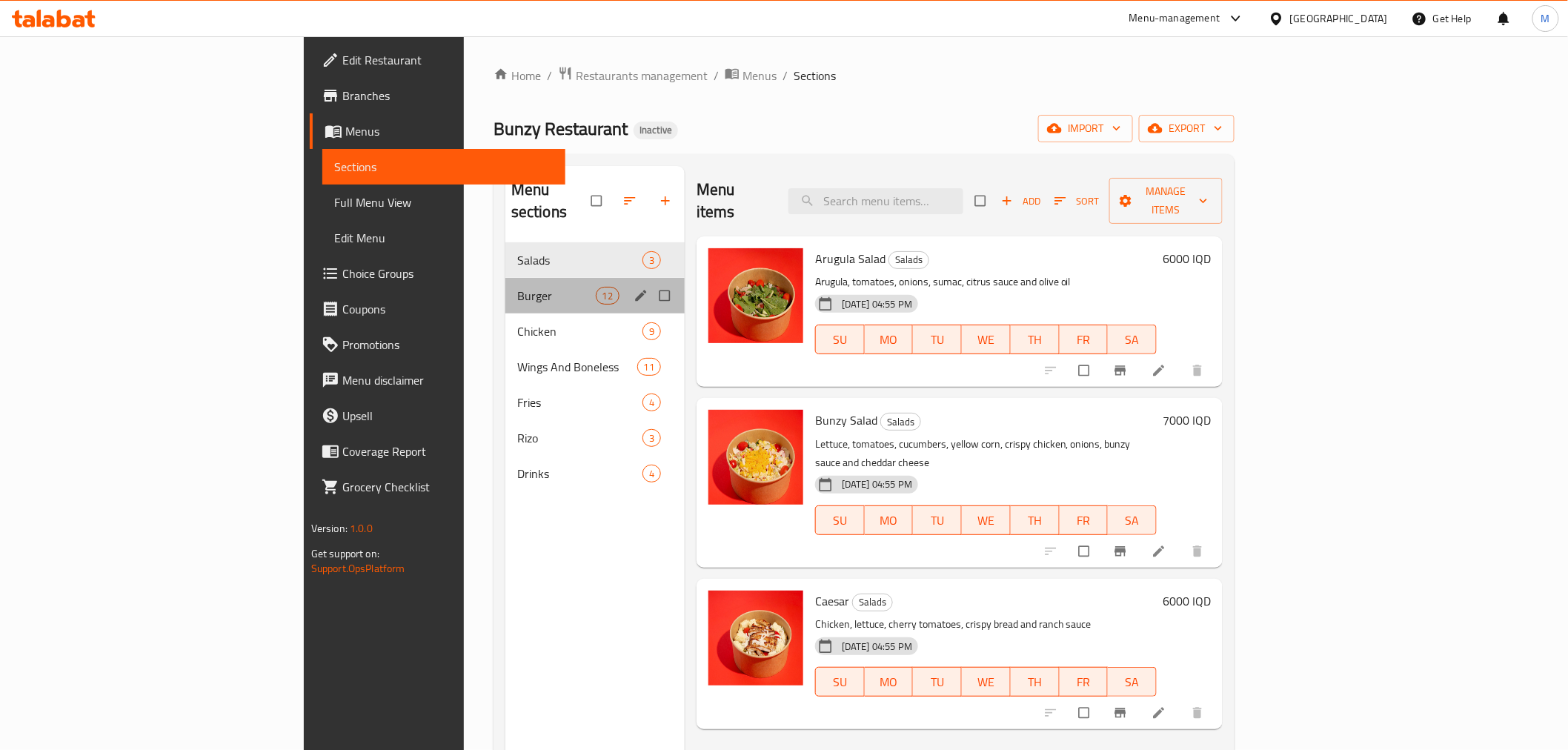
click at [505, 278] on div "Burger 12" at bounding box center [594, 295] width 179 height 36
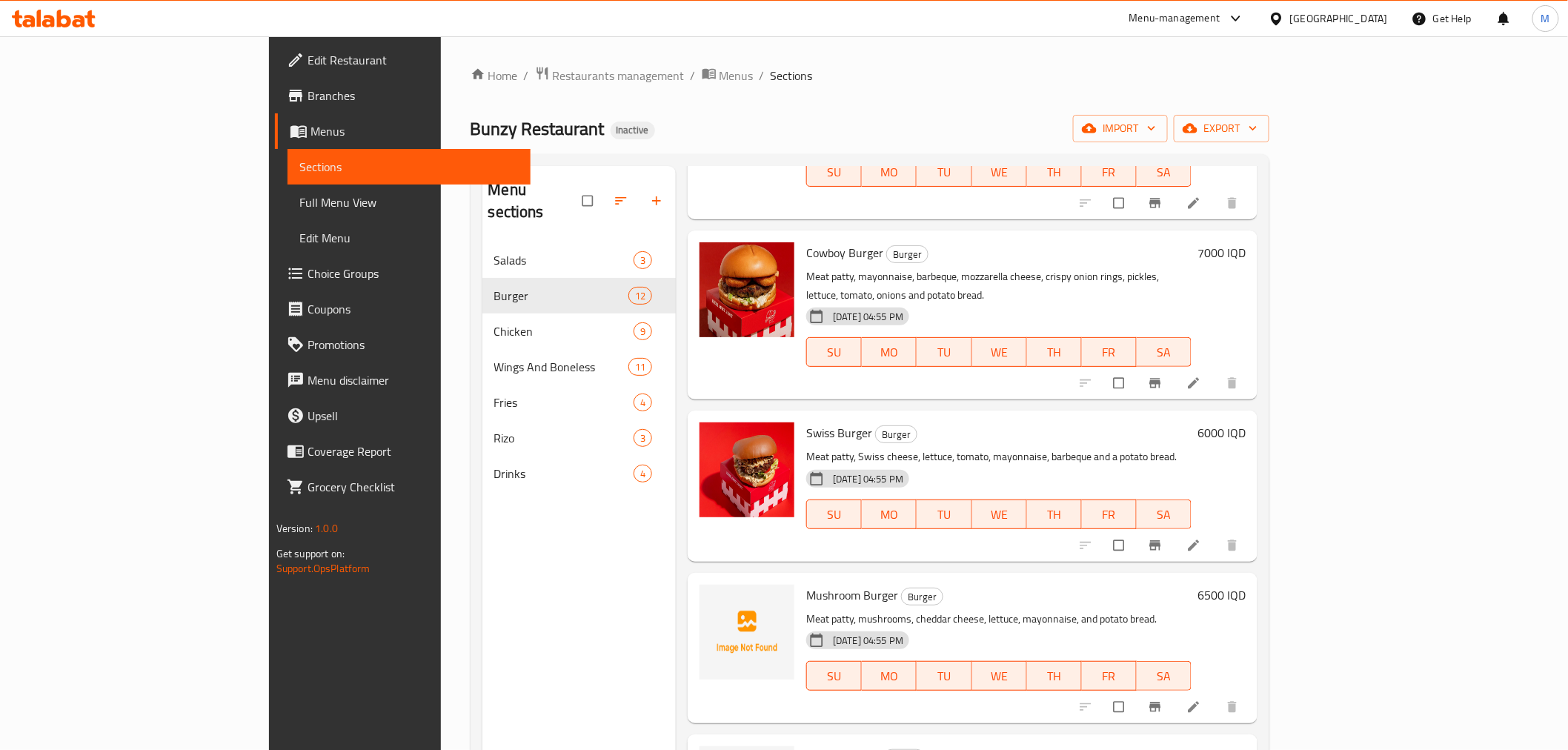
scroll to position [165, 0]
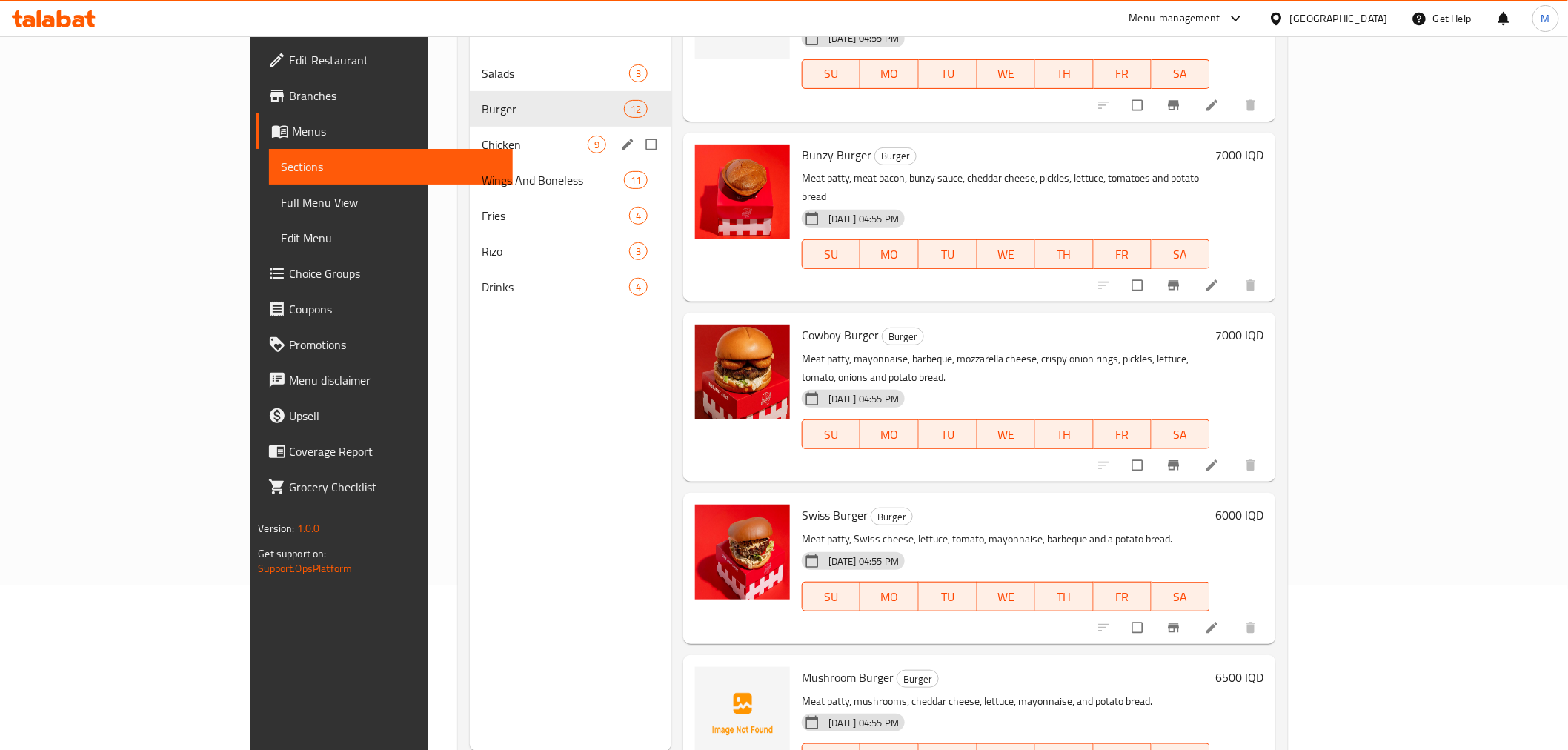
click at [509, 150] on span "Chicken" at bounding box center [535, 144] width 106 height 17
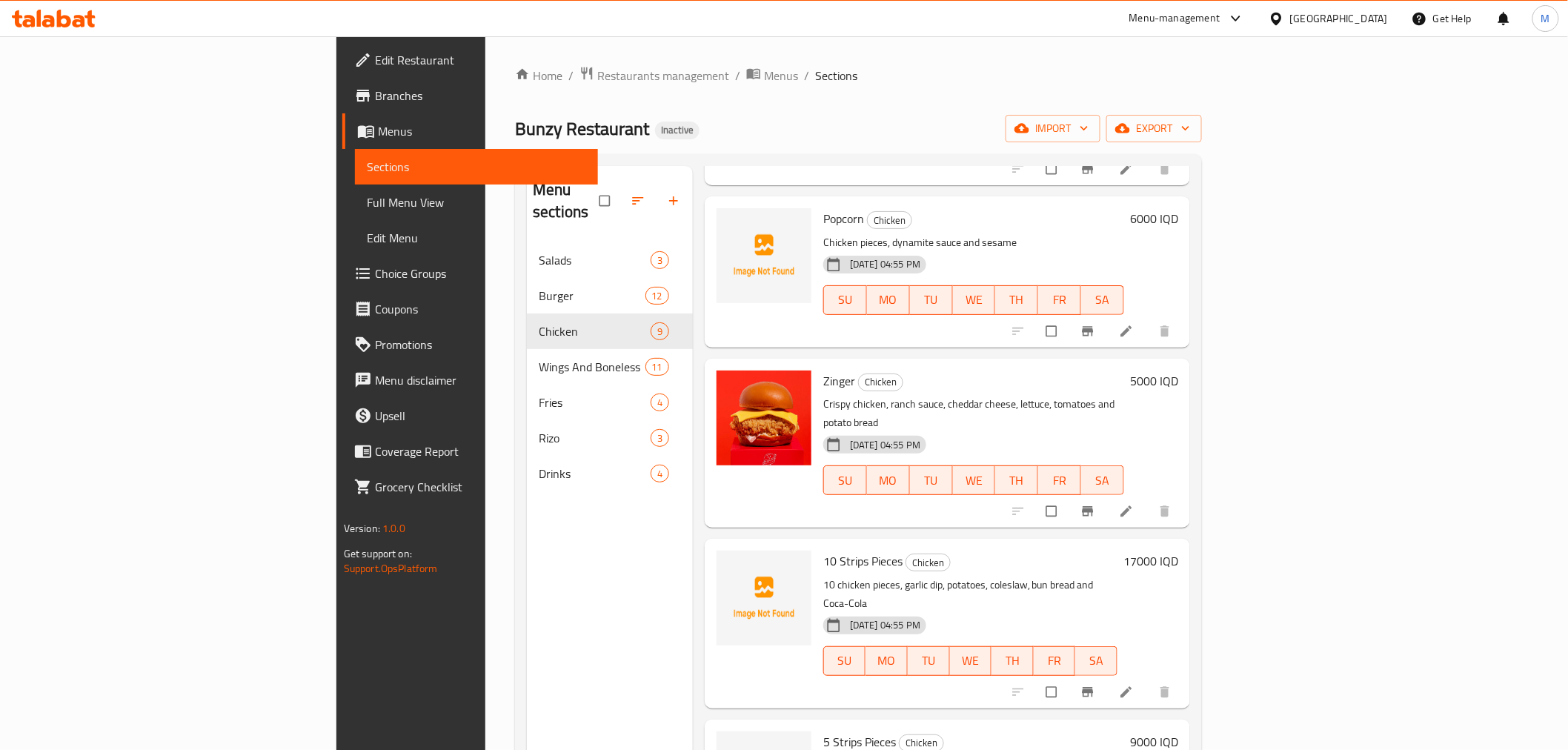
scroll to position [166, 0]
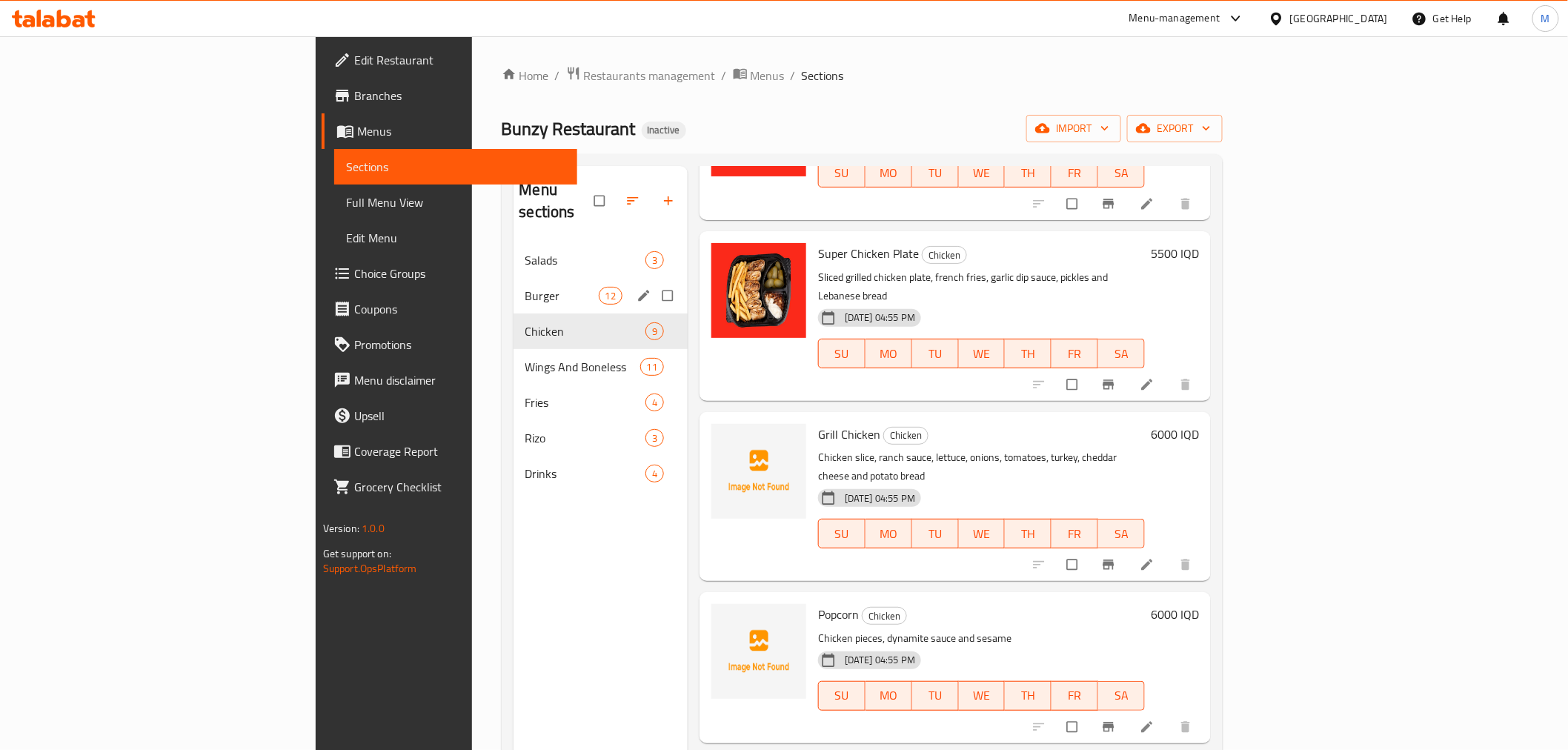
click at [514, 278] on div "Burger 12" at bounding box center [601, 295] width 174 height 36
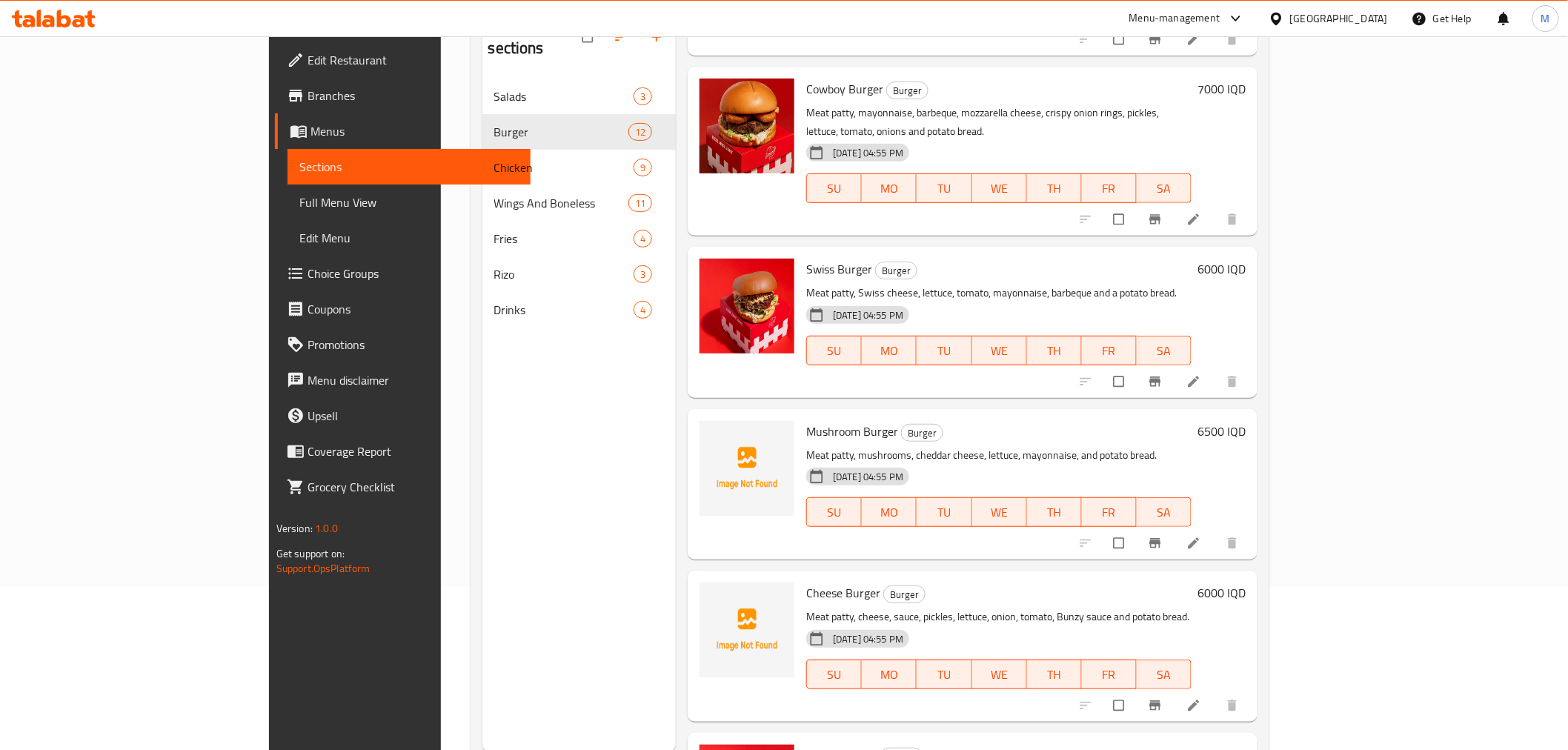
scroll to position [165, 0]
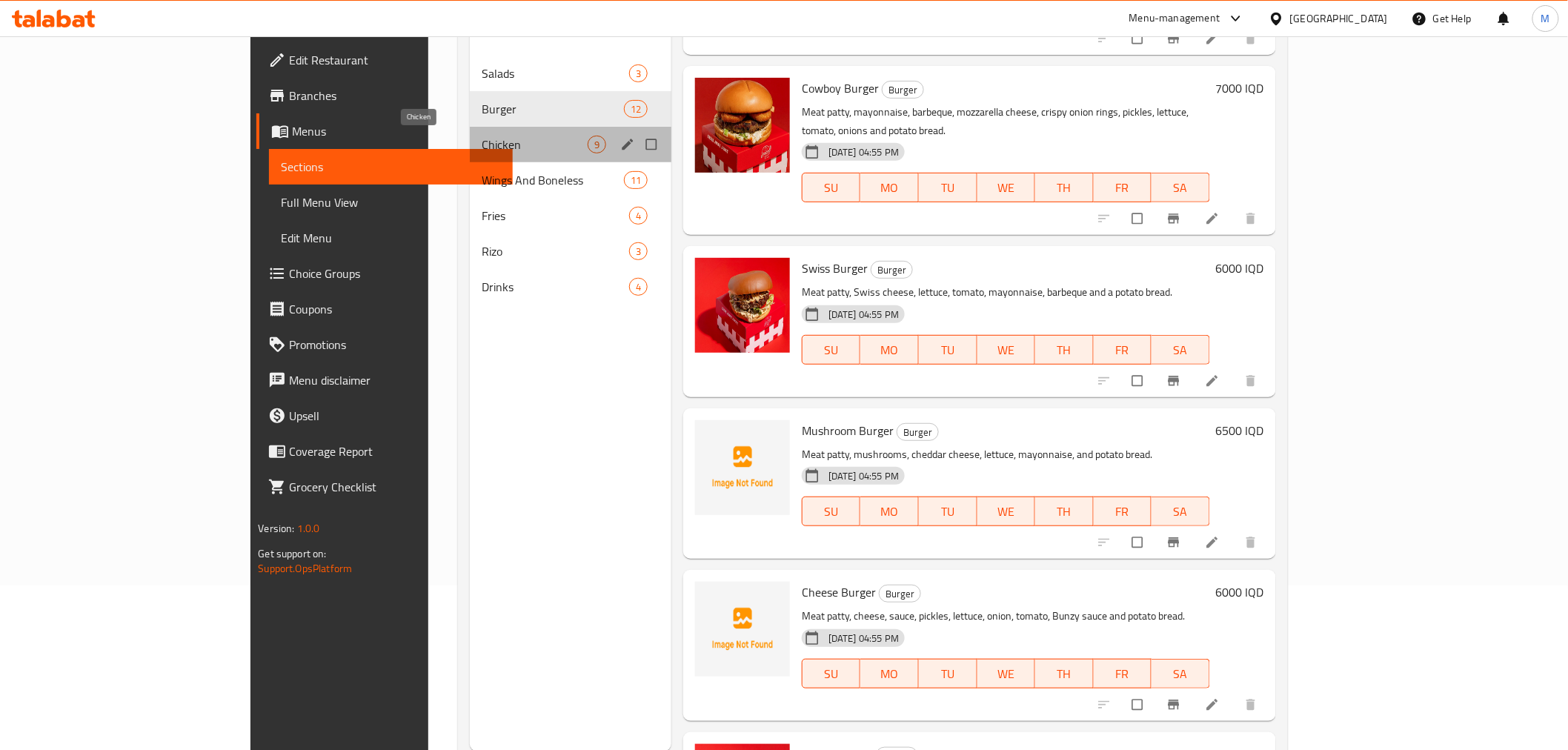
click at [482, 151] on span "Chicken" at bounding box center [535, 144] width 106 height 17
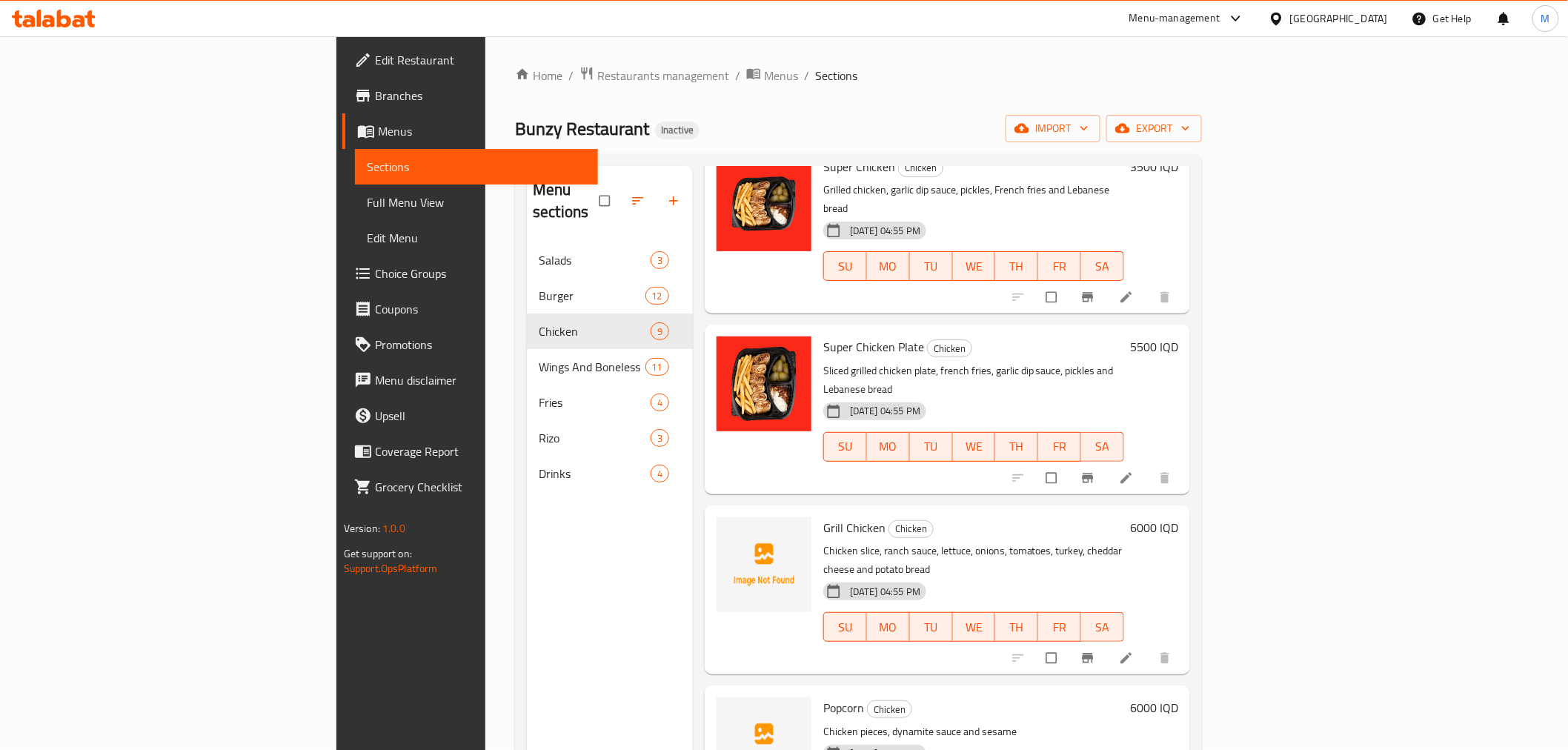
scroll to position [329, 0]
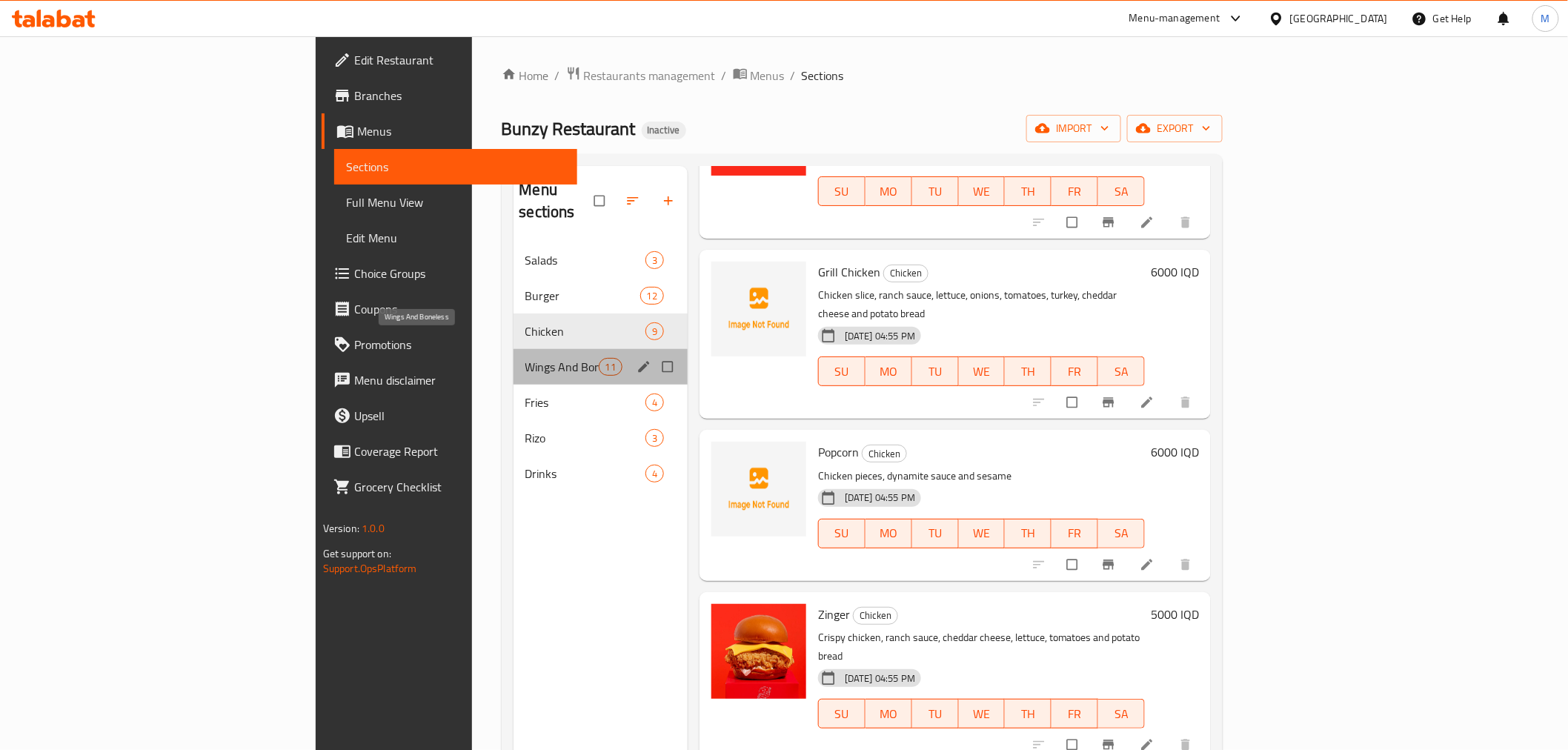
click at [526, 358] on span "Wings And Boneless" at bounding box center [562, 367] width 74 height 17
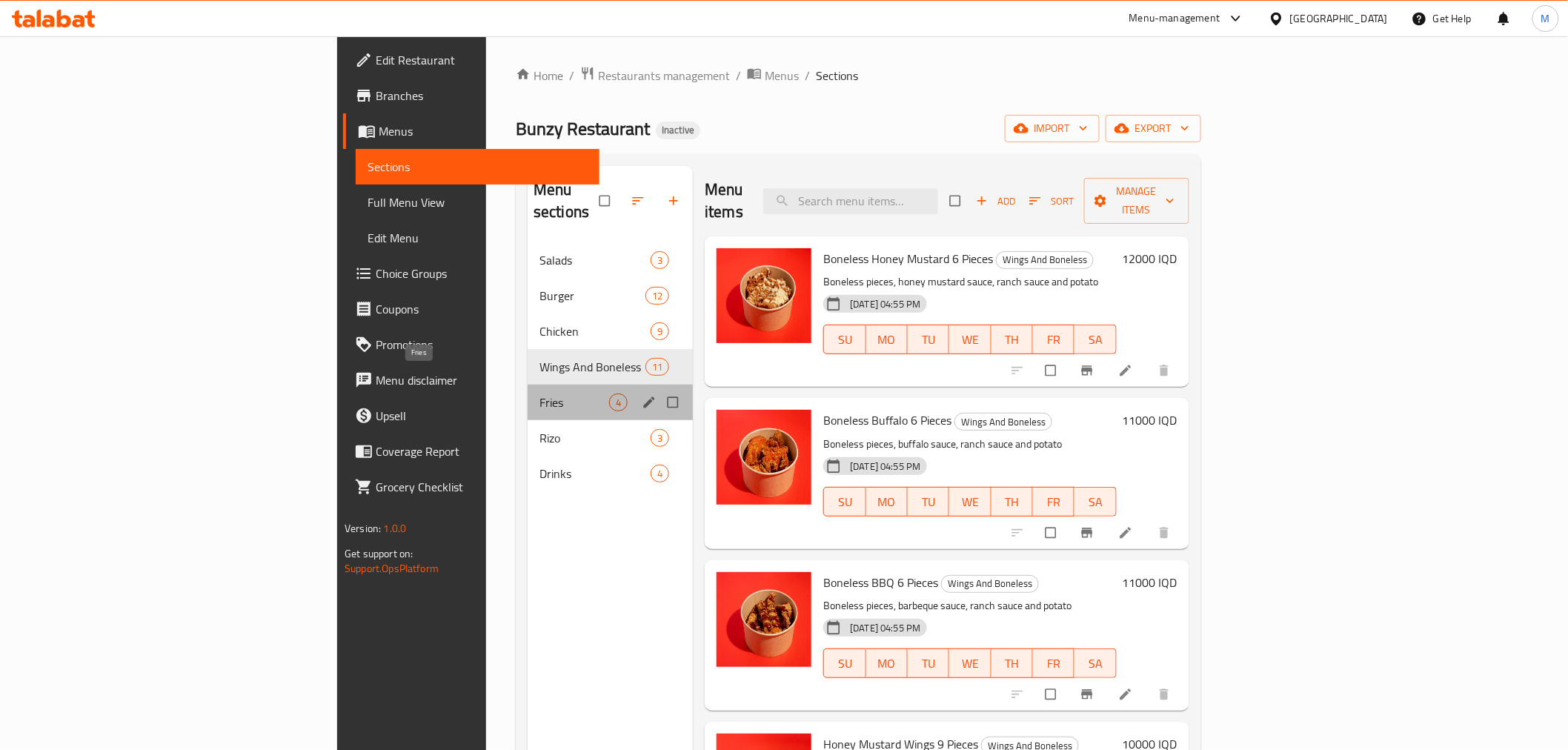
click at [540, 394] on span "Fries" at bounding box center [575, 403] width 70 height 17
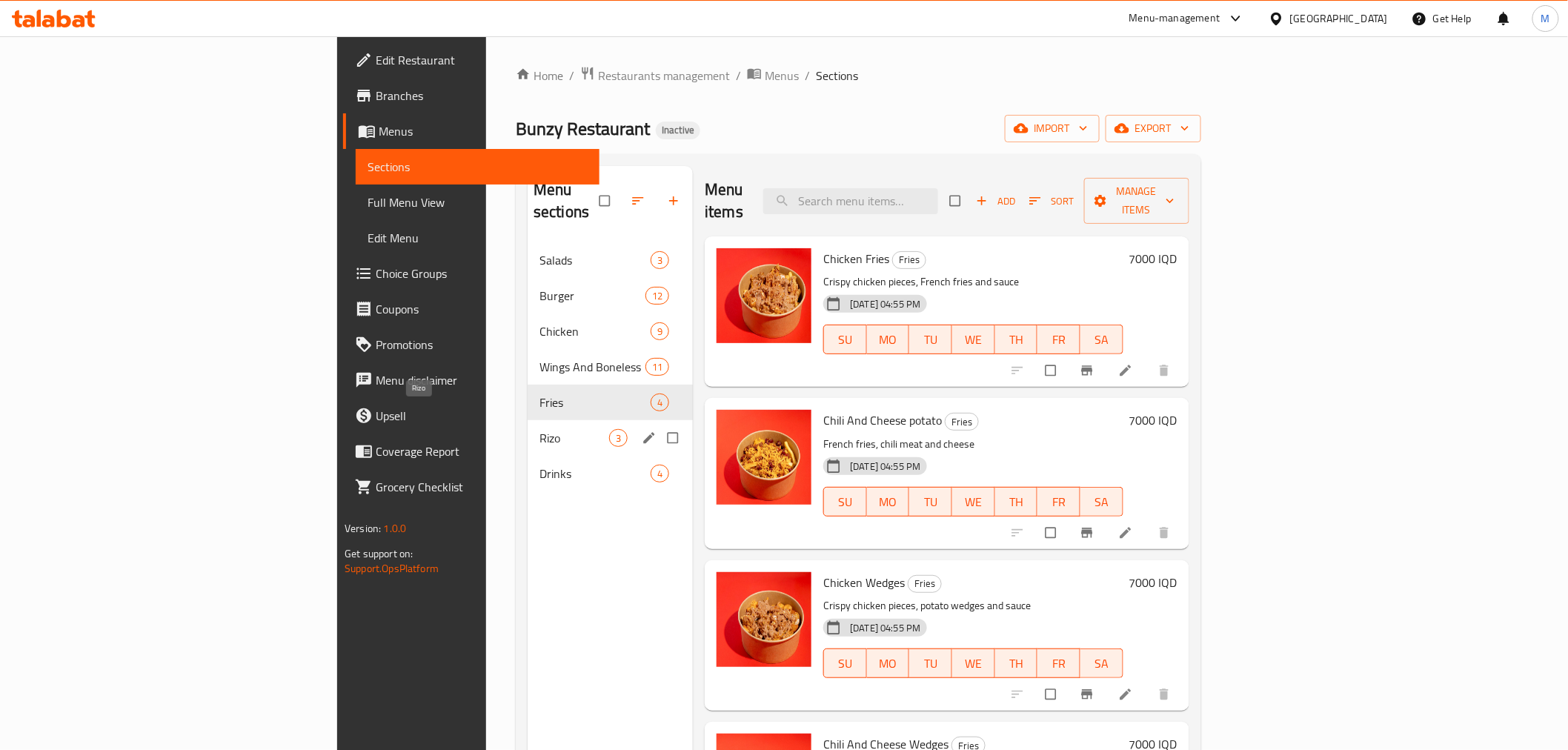
click at [540, 429] on span "Rizo" at bounding box center [575, 437] width 70 height 17
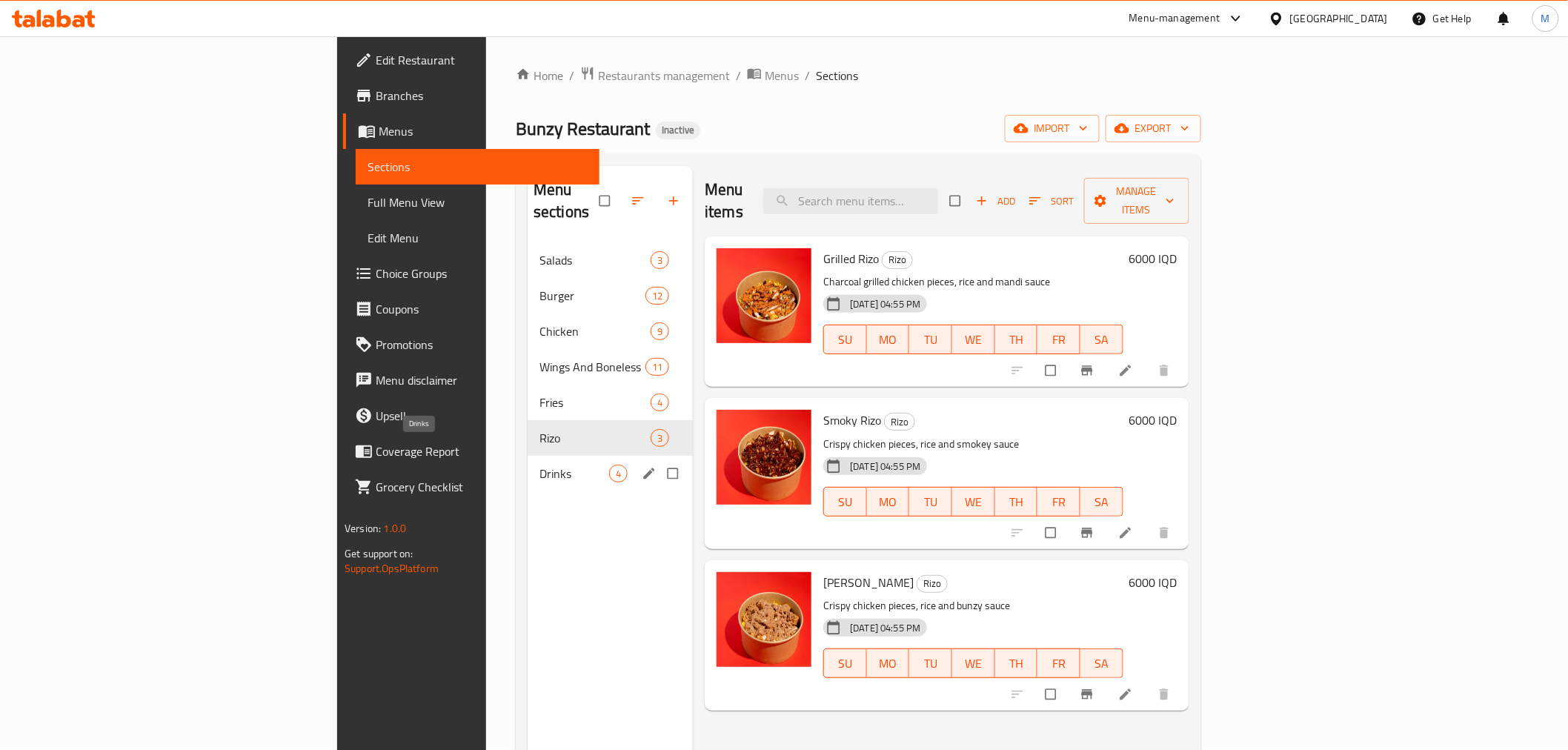
click at [540, 465] on span "Drinks" at bounding box center [575, 473] width 70 height 17
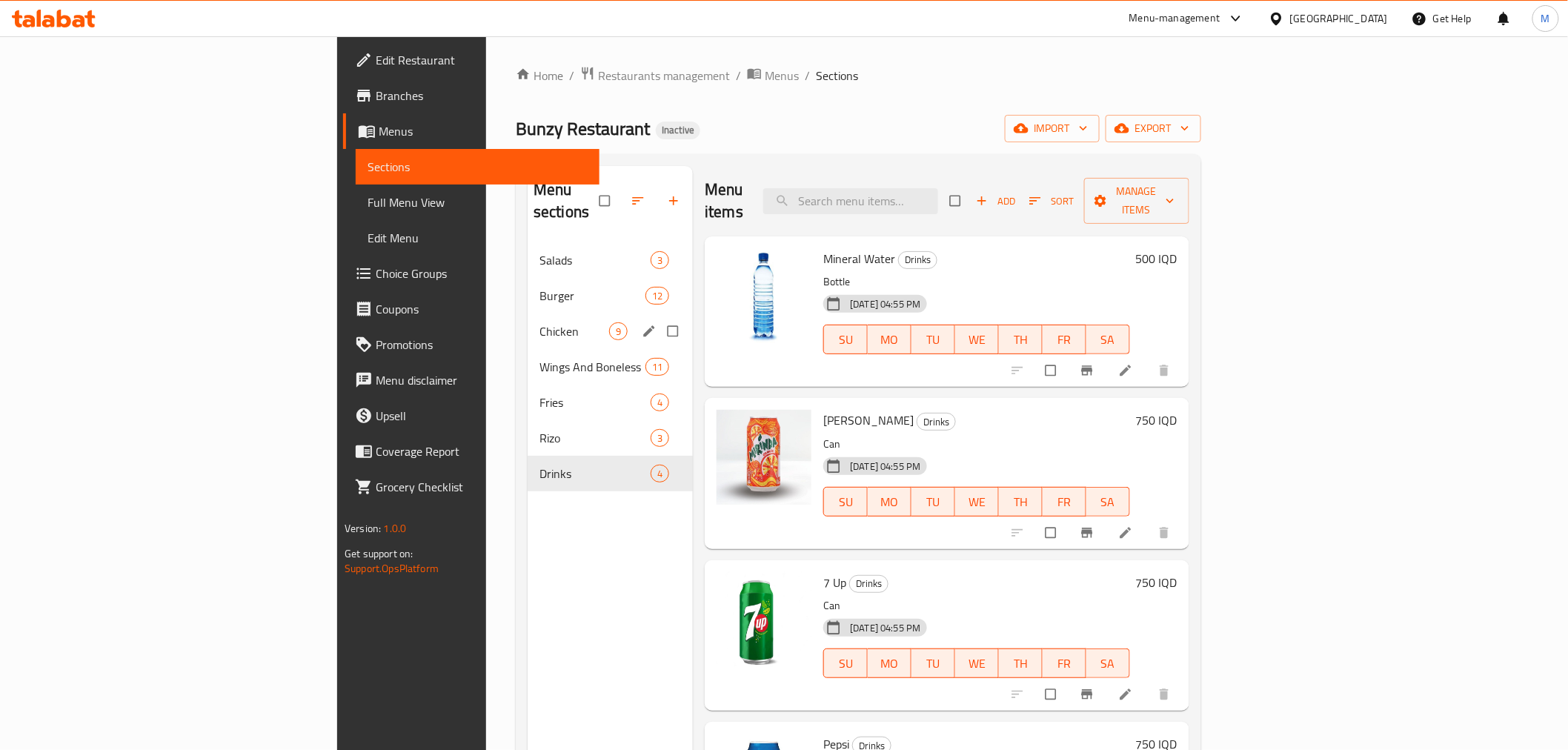
click at [540, 322] on span "Chicken" at bounding box center [575, 331] width 70 height 17
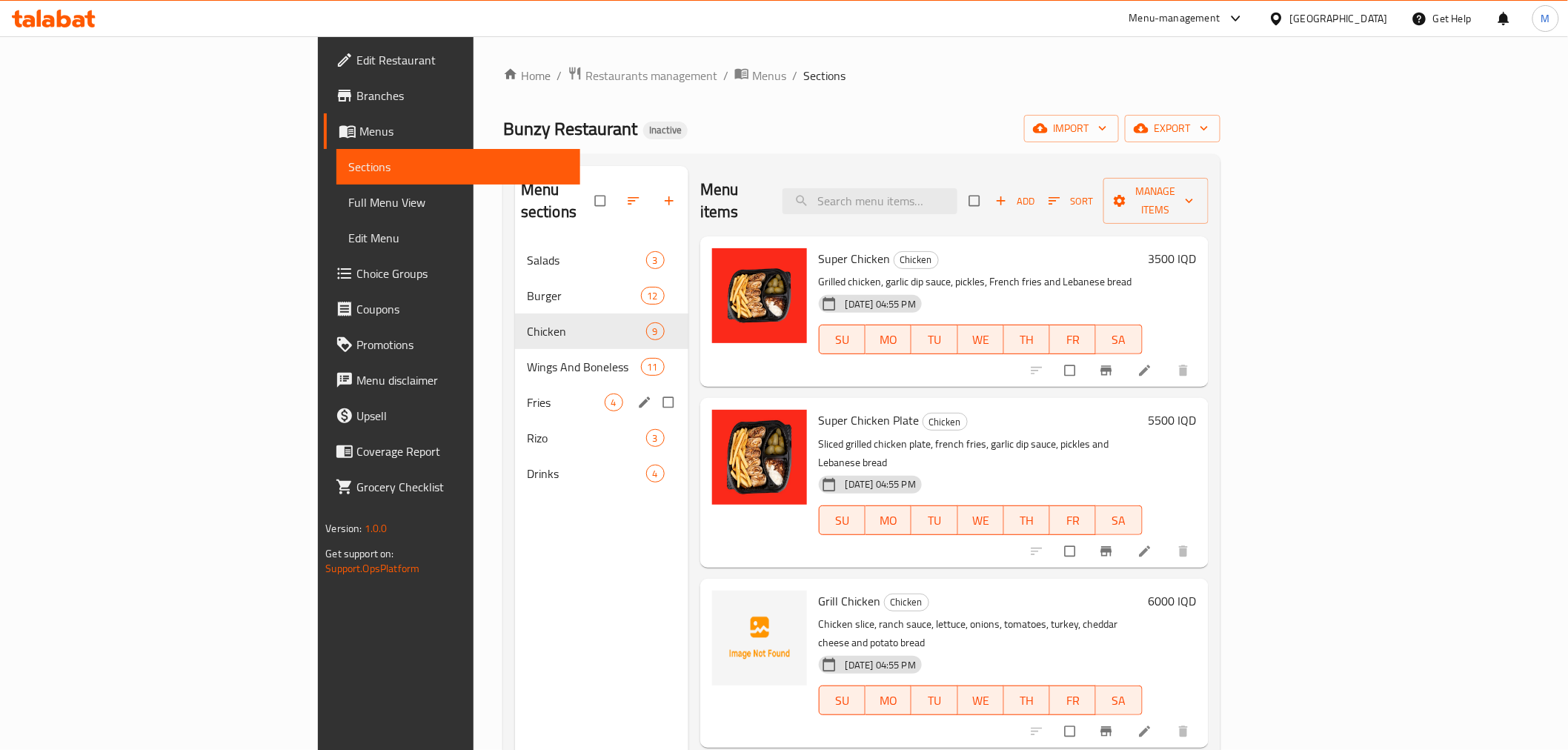
click at [527, 429] on span "Rizo" at bounding box center [586, 437] width 119 height 17
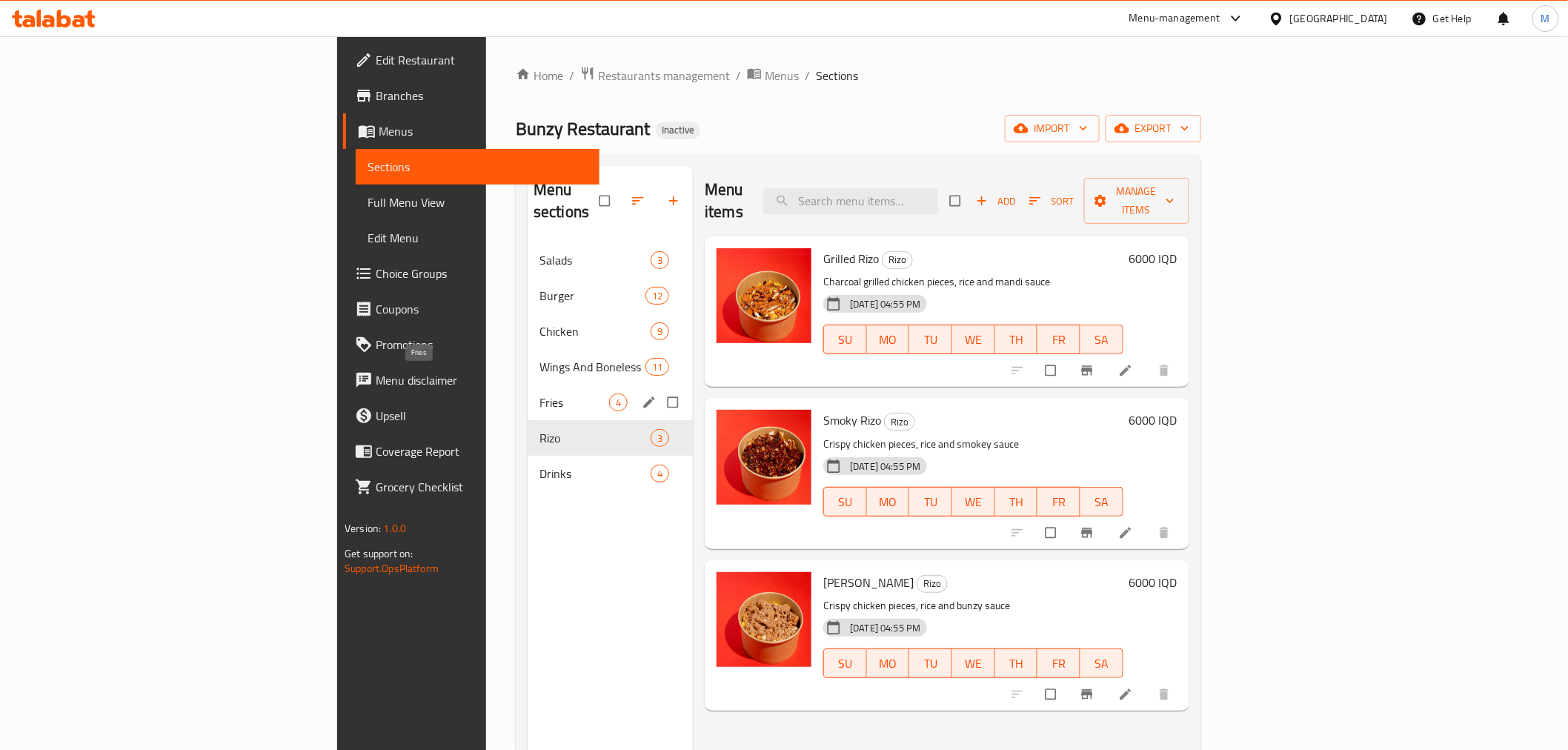
click at [540, 394] on span "Fries" at bounding box center [575, 403] width 70 height 17
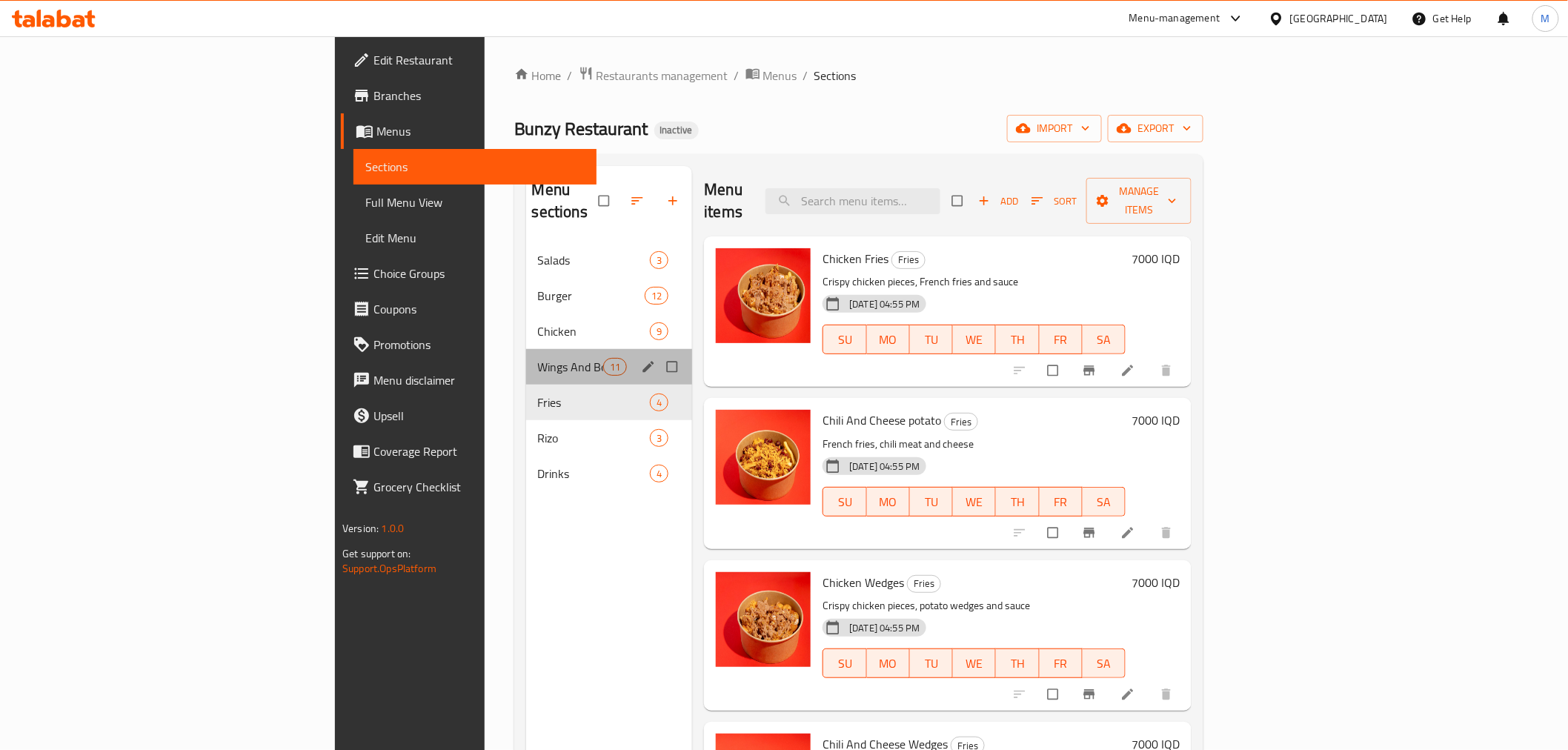
click at [527, 349] on div "Wings And Boneless 11" at bounding box center [610, 367] width 166 height 36
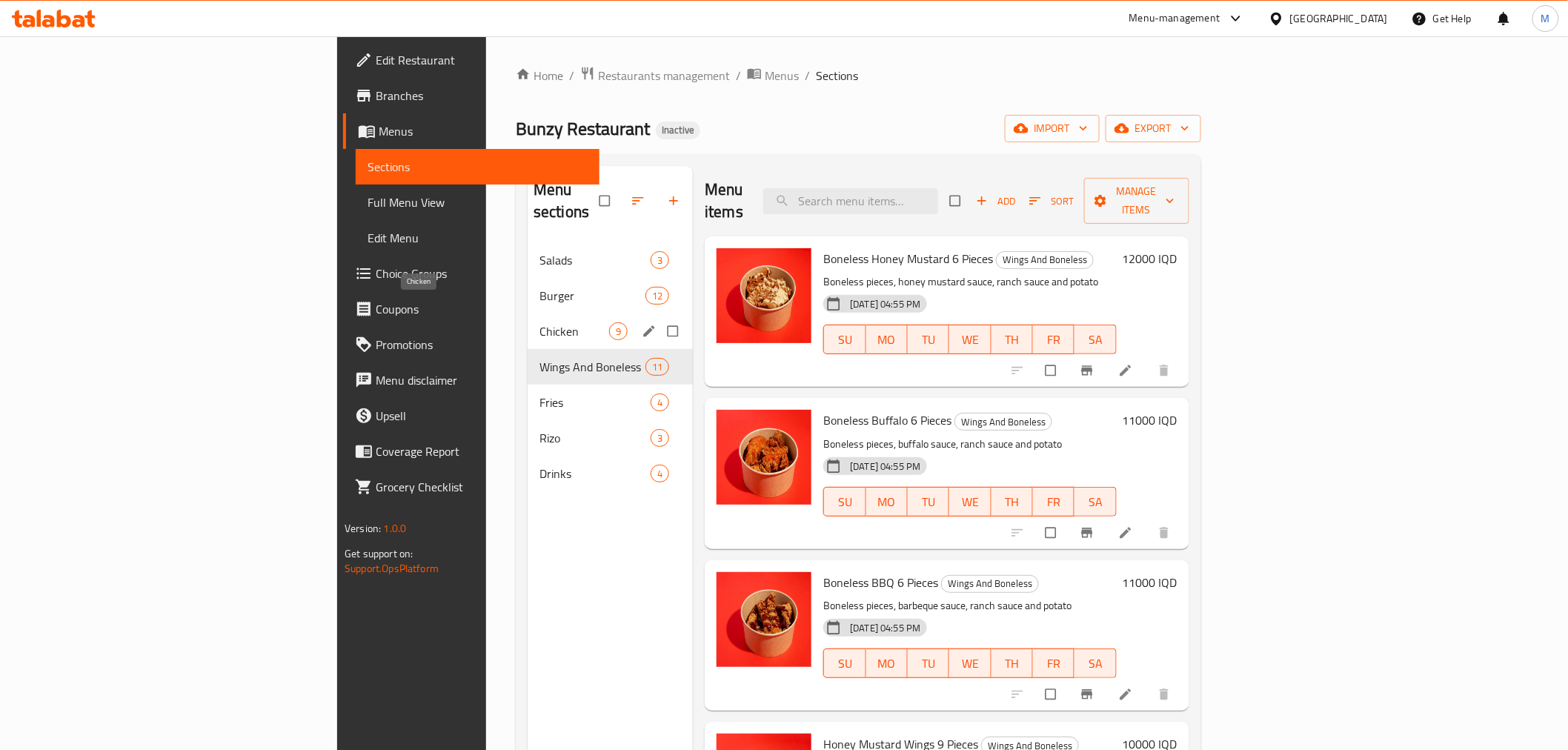
click at [540, 322] on span "Chicken" at bounding box center [575, 331] width 70 height 17
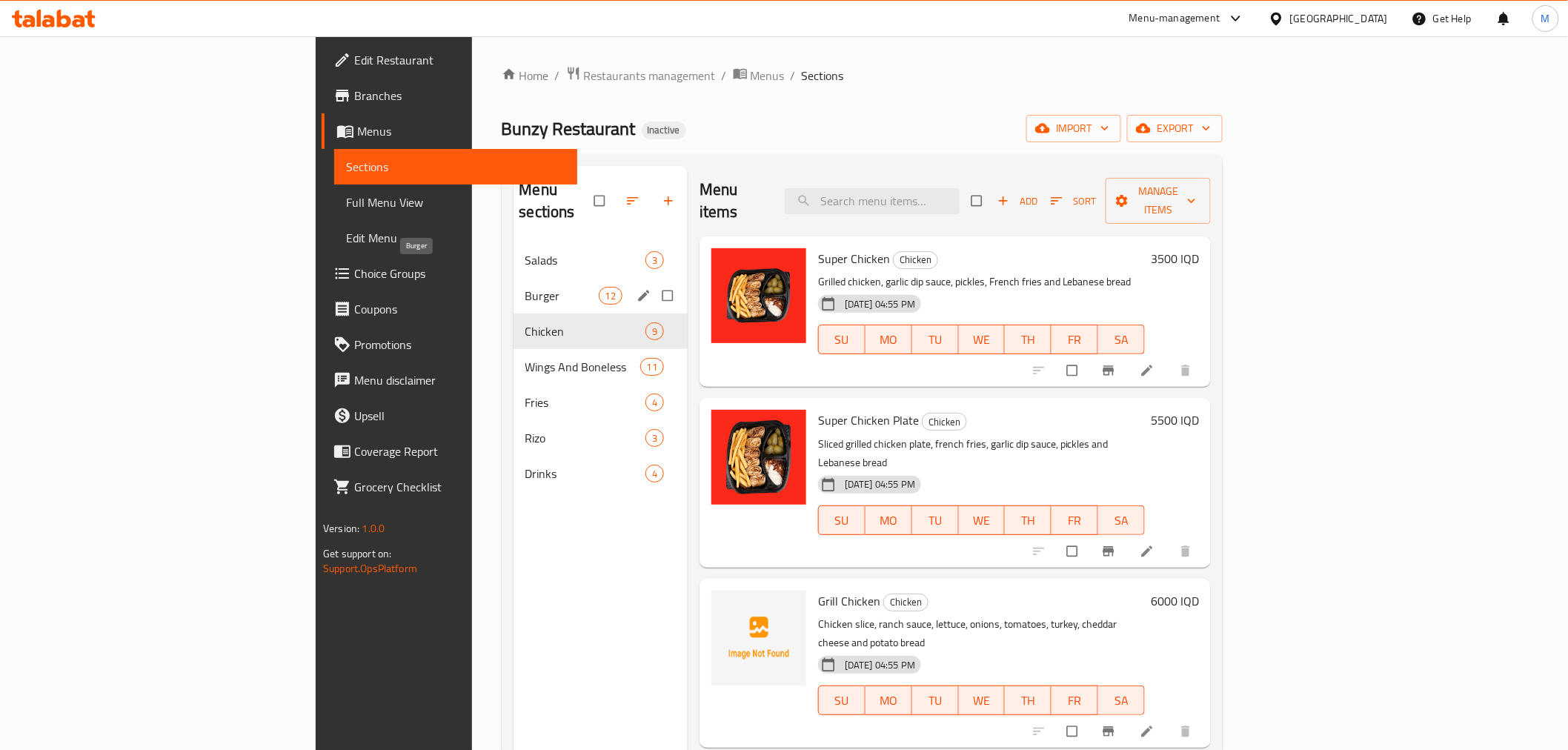
click at [526, 286] on span "Burger" at bounding box center [562, 295] width 74 height 17
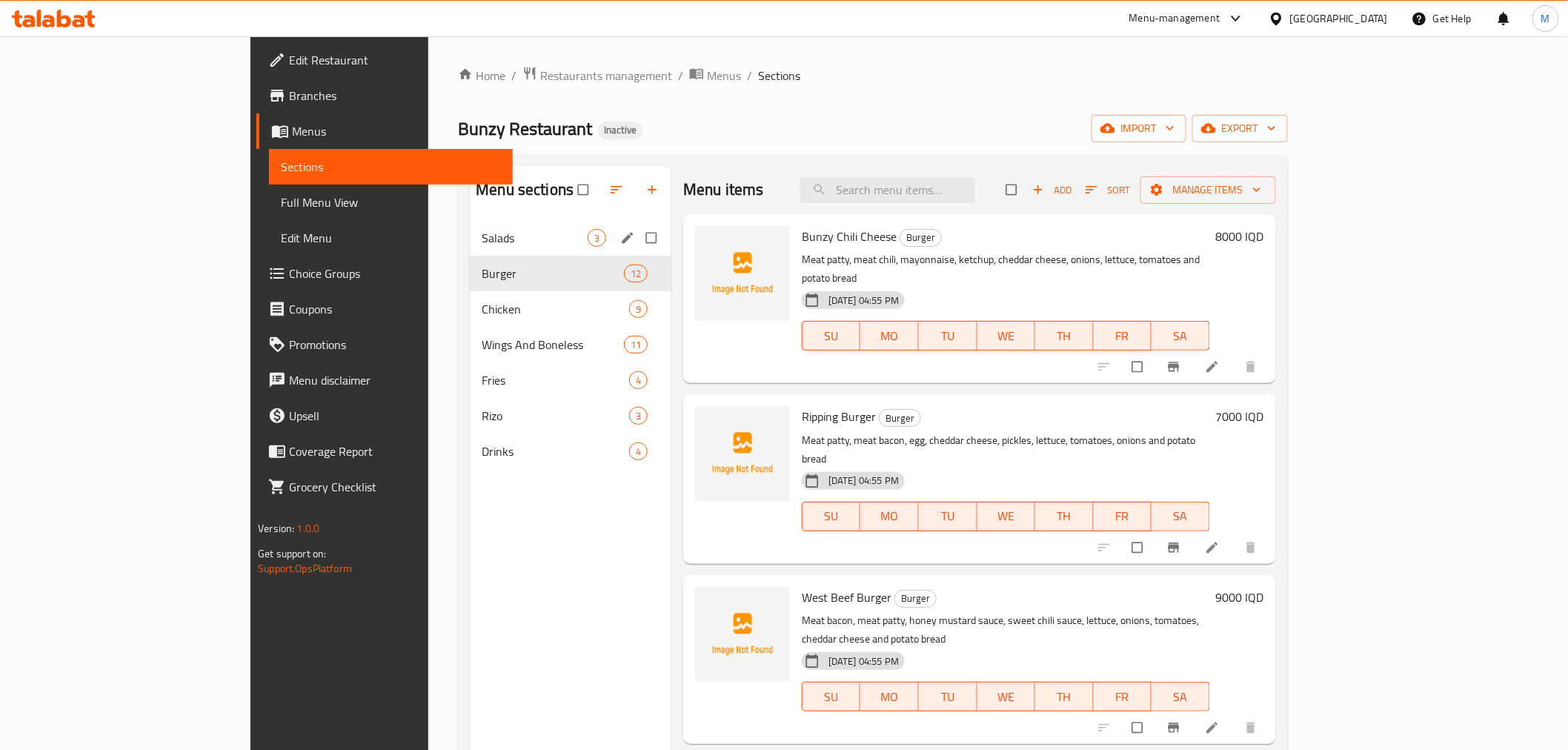
click at [470, 249] on div "Salads 3" at bounding box center [571, 237] width 201 height 36
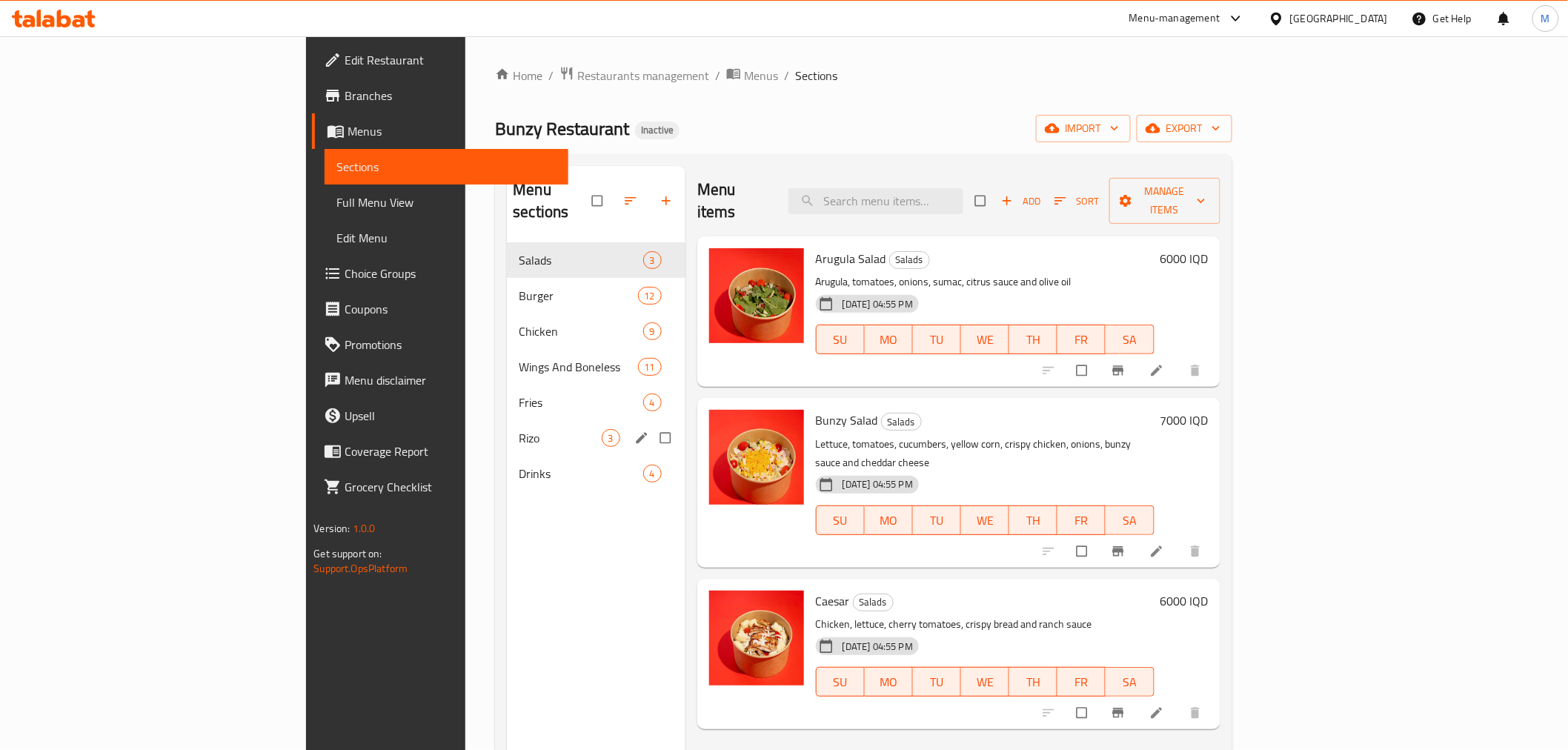
click at [519, 429] on span "Rizo" at bounding box center [559, 437] width 82 height 17
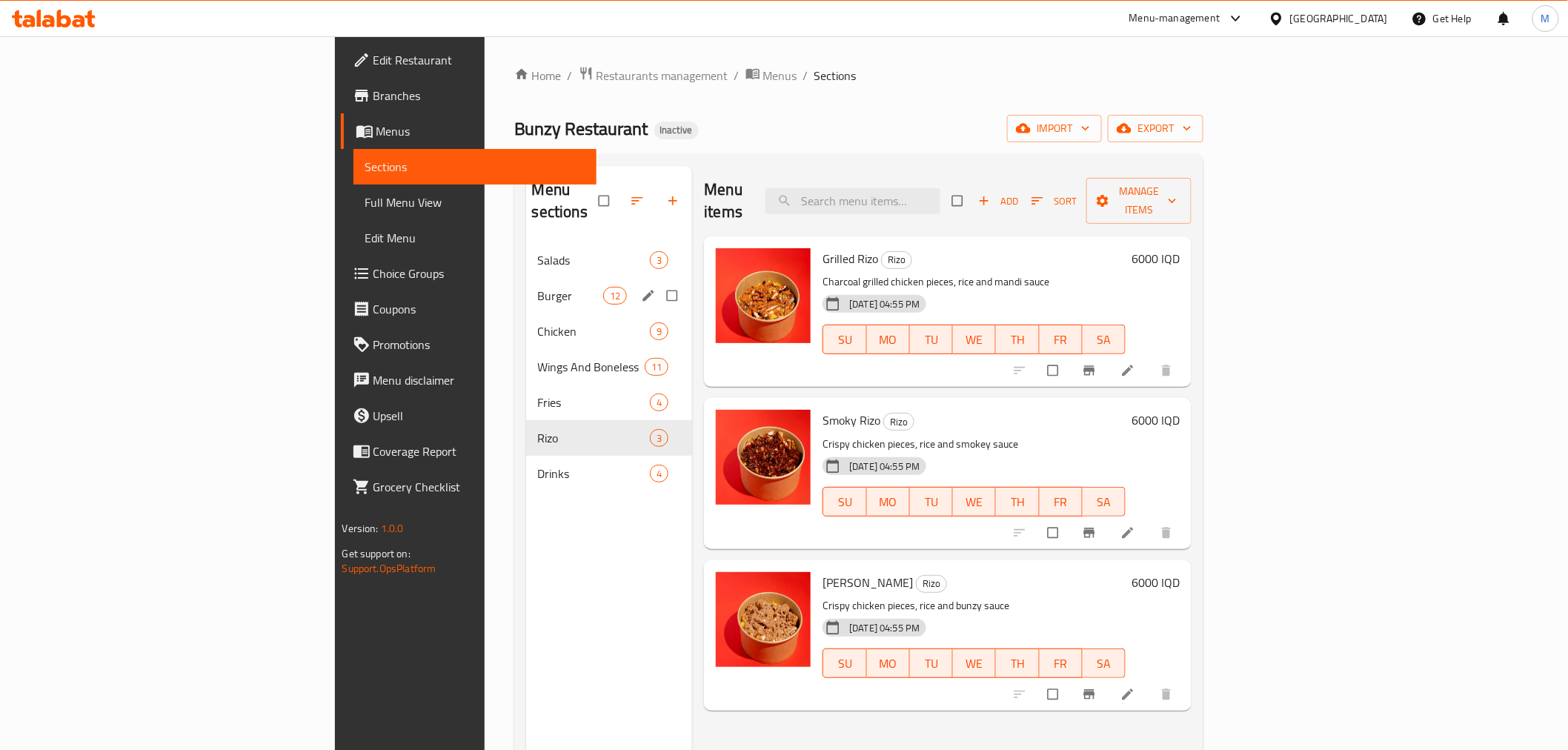
click at [527, 278] on div "Burger 12" at bounding box center [610, 295] width 166 height 36
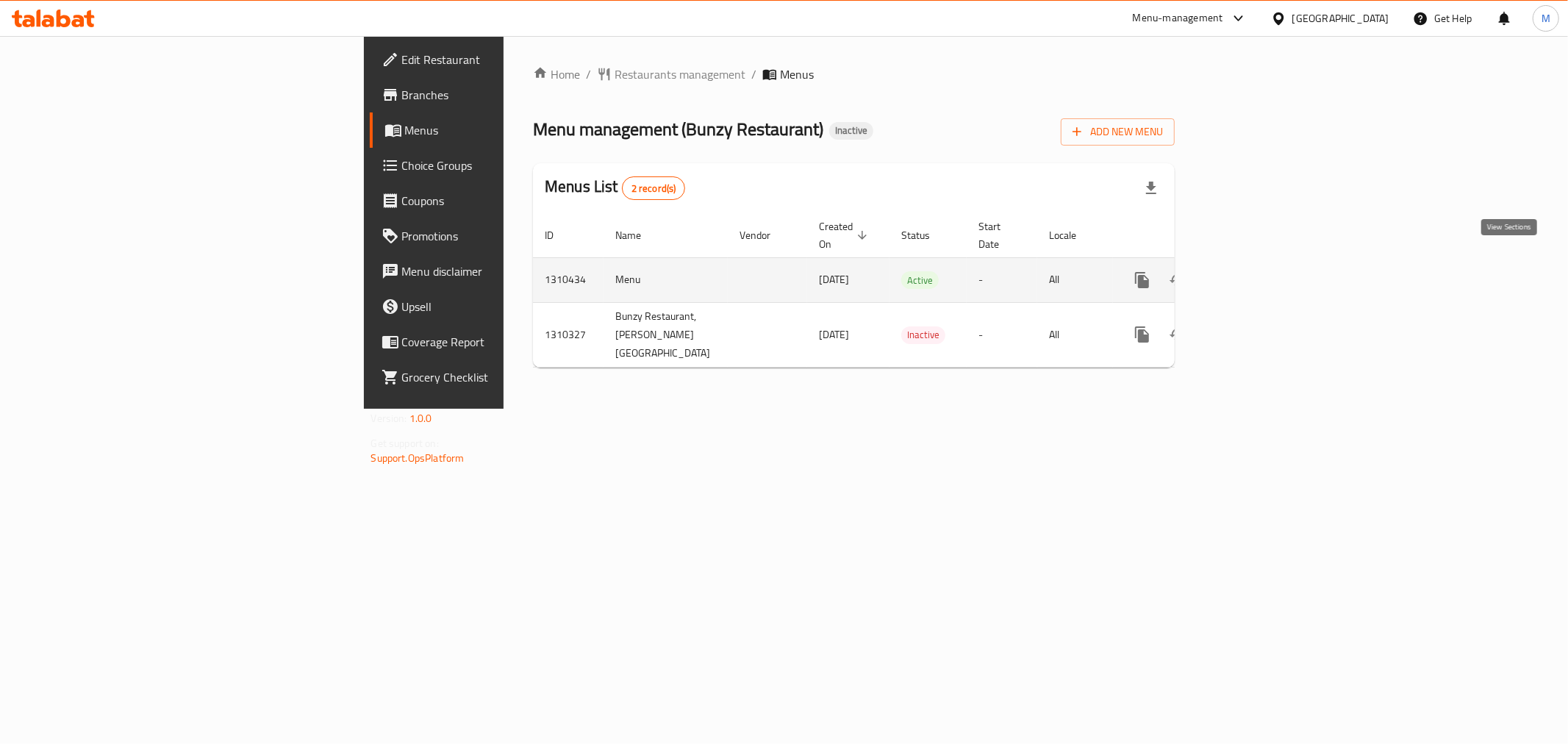
click at [1258, 272] on icon "enhanced table" at bounding box center [1248, 280] width 17 height 17
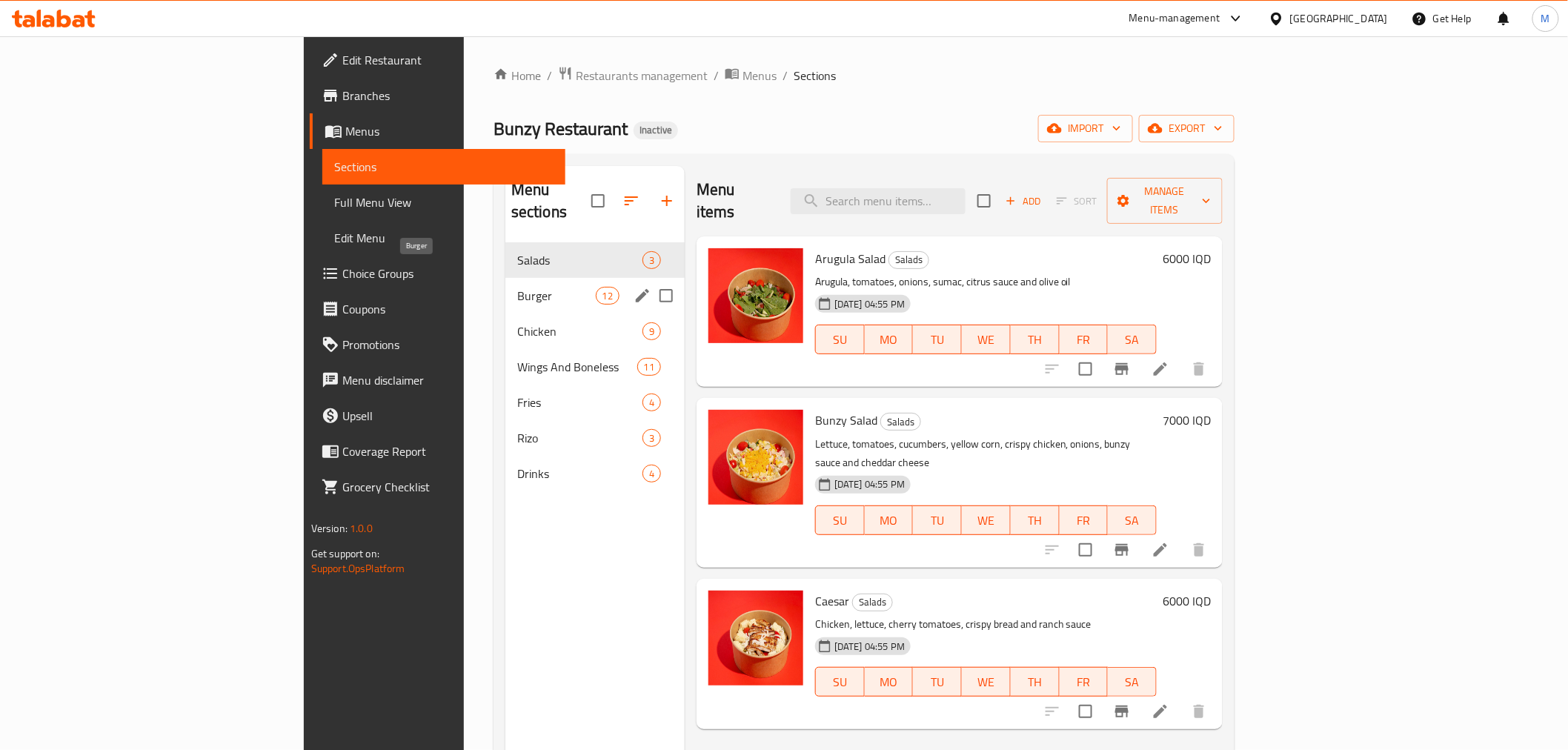
click at [518, 286] on span "Burger" at bounding box center [557, 295] width 78 height 17
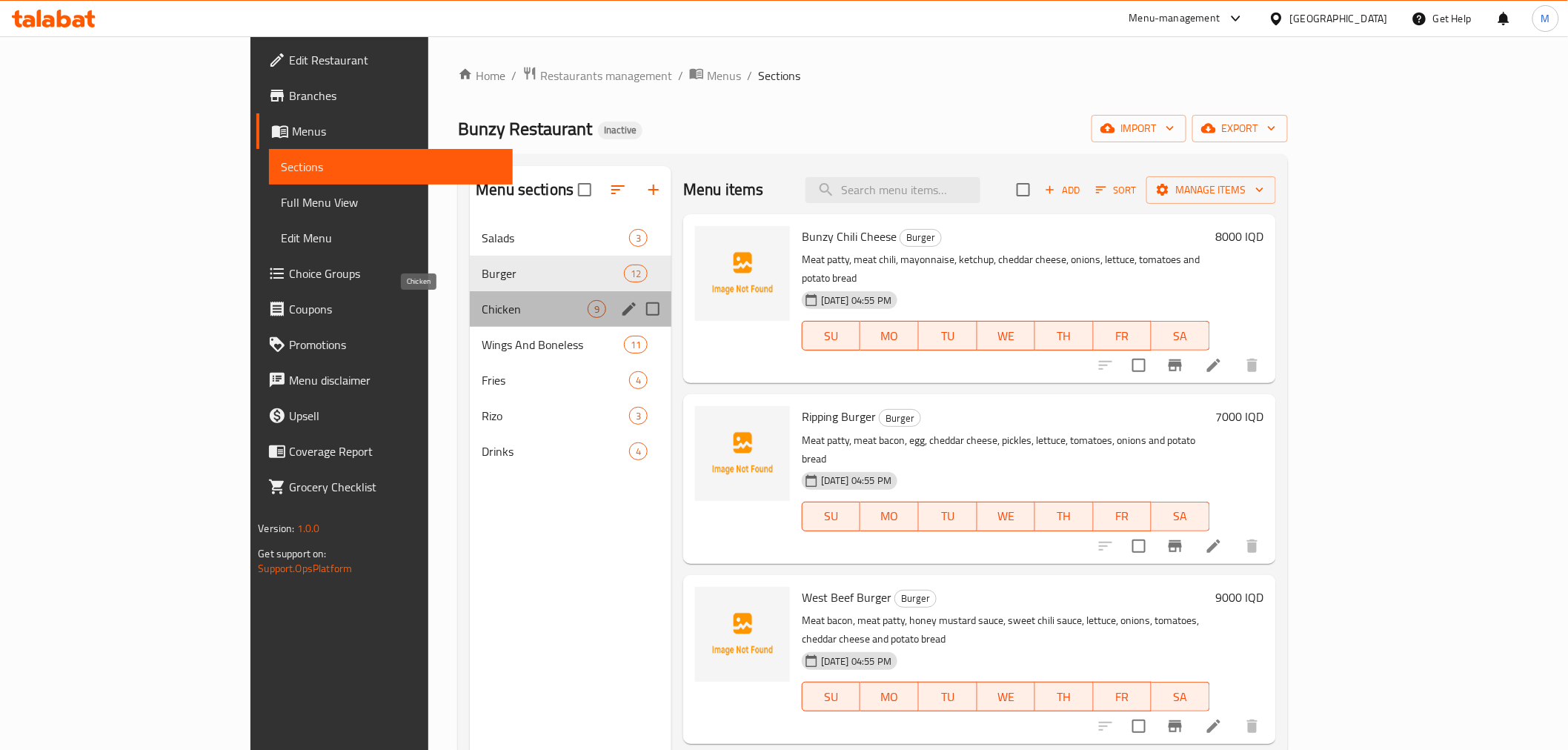
click at [482, 312] on span "Chicken" at bounding box center [535, 309] width 106 height 17
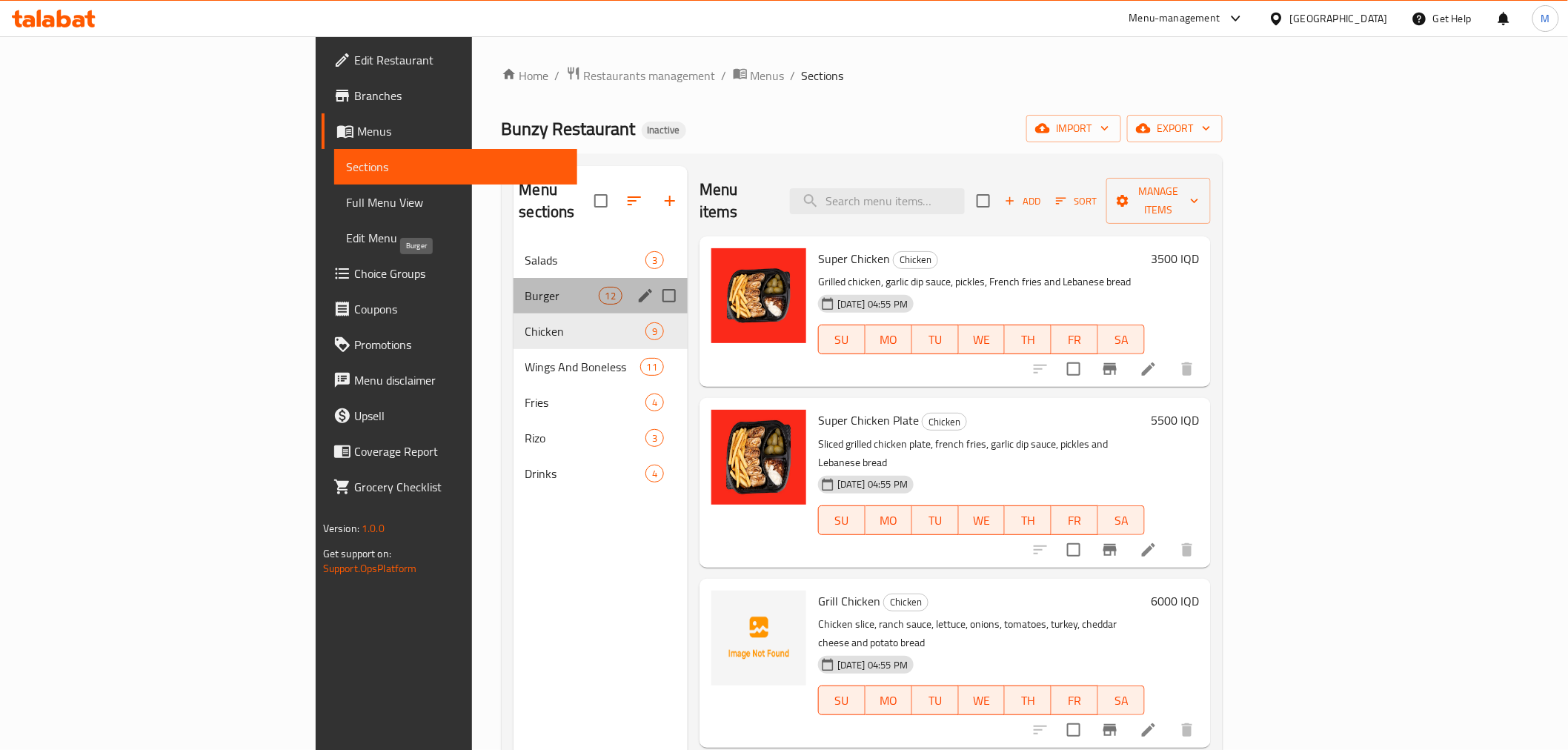
click at [526, 286] on span "Burger" at bounding box center [562, 295] width 74 height 17
